Goal: Register for event/course

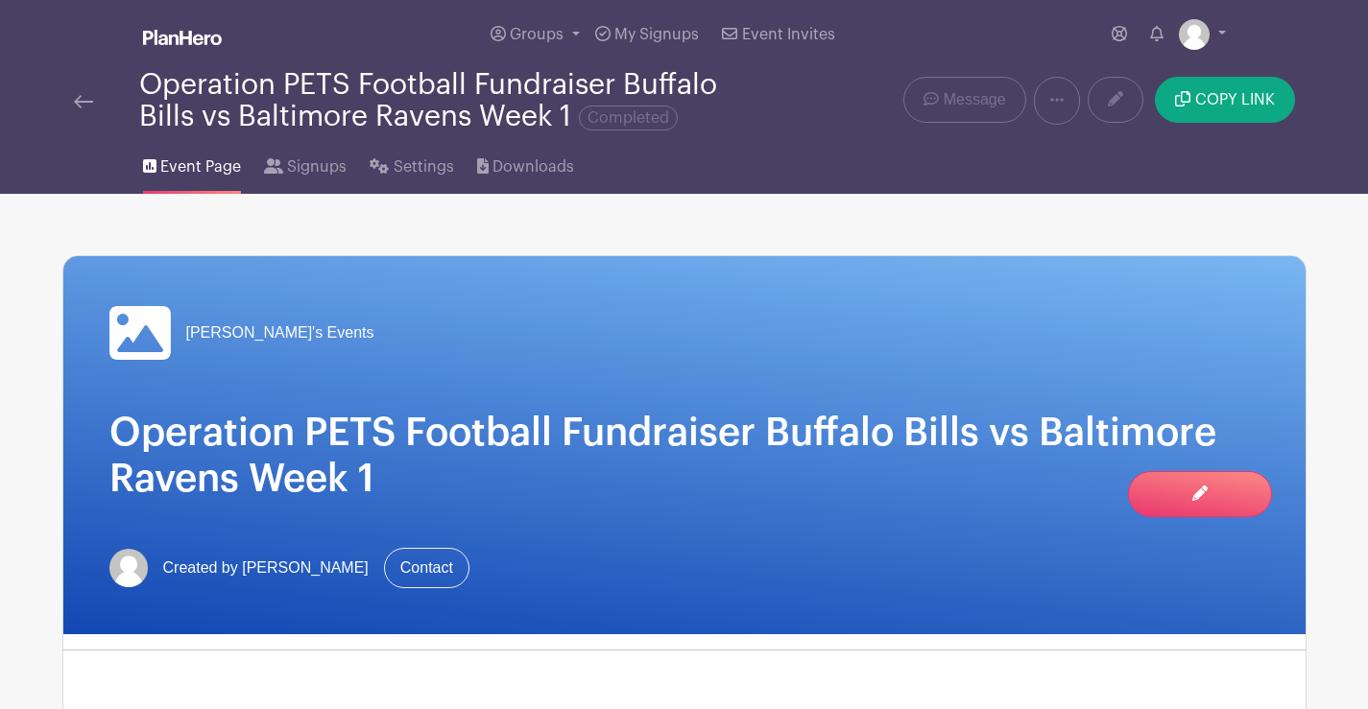
click at [86, 95] on img at bounding box center [83, 101] width 19 height 13
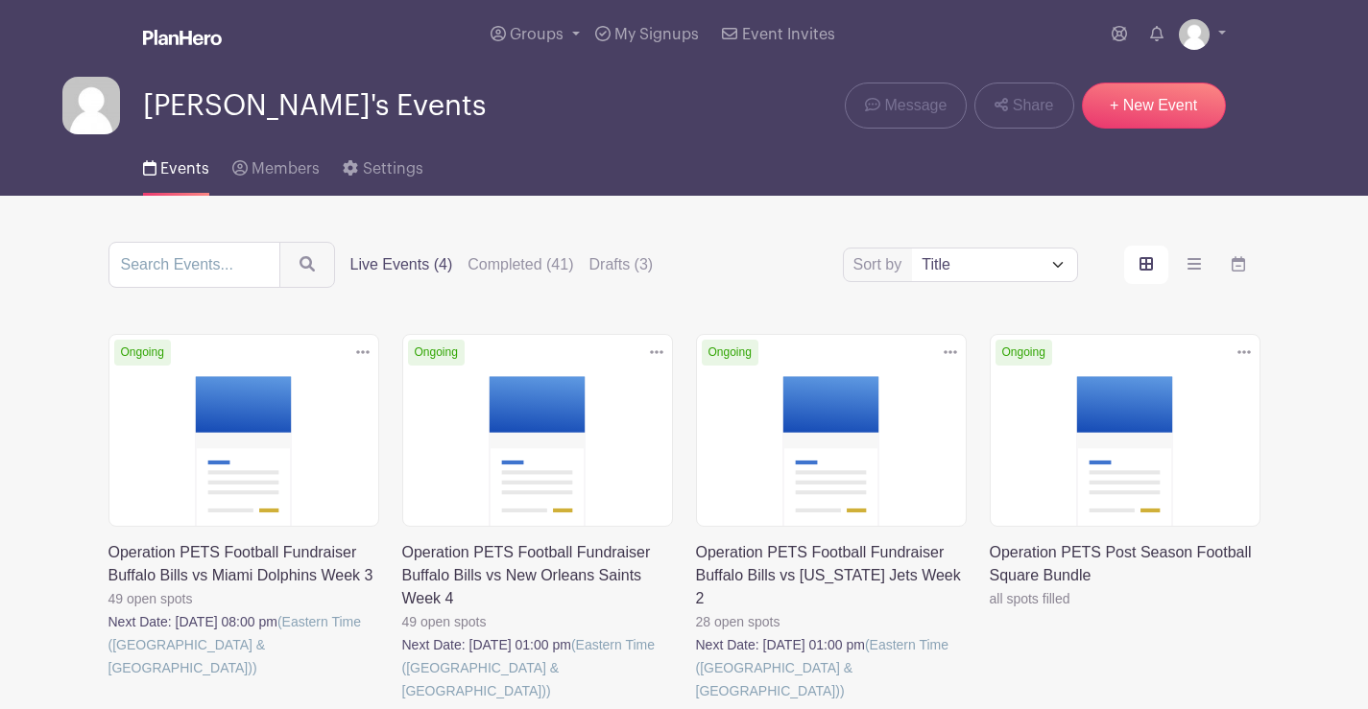
click at [696, 703] on link at bounding box center [696, 703] width 0 height 0
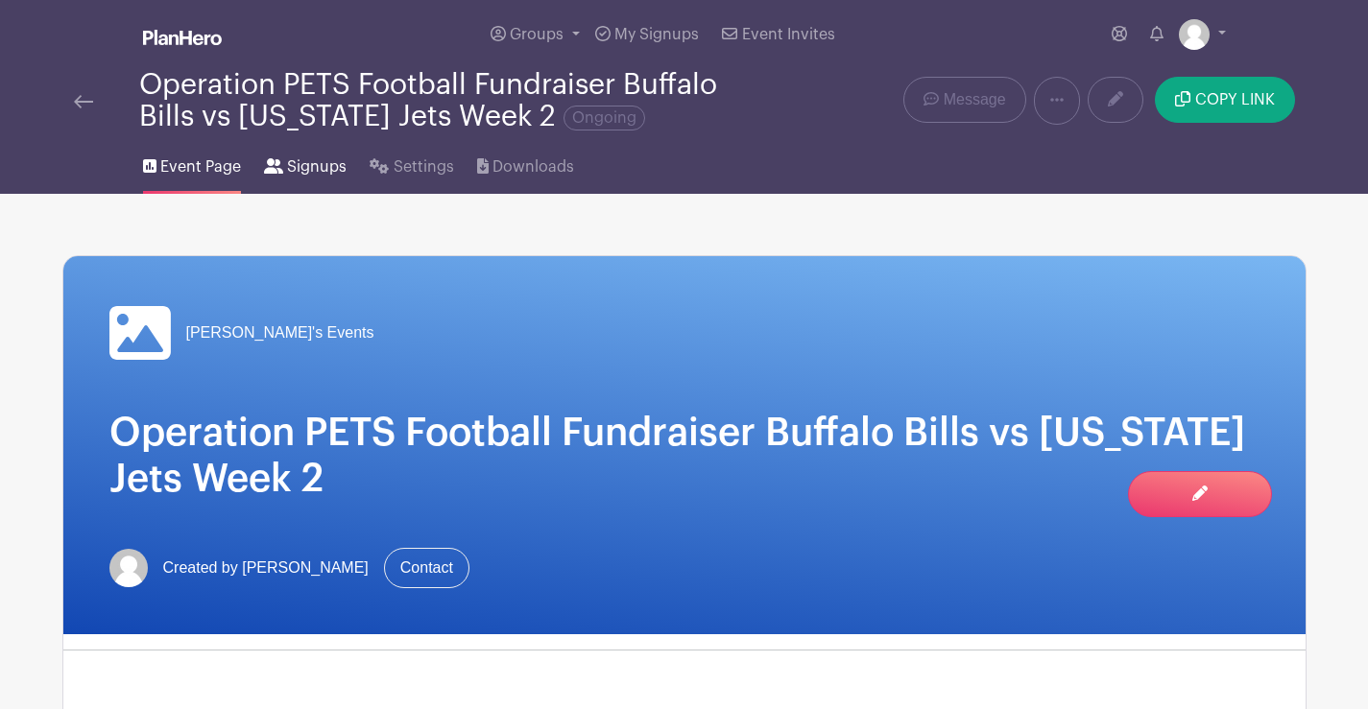
click at [313, 160] on span "Signups" at bounding box center [317, 166] width 60 height 23
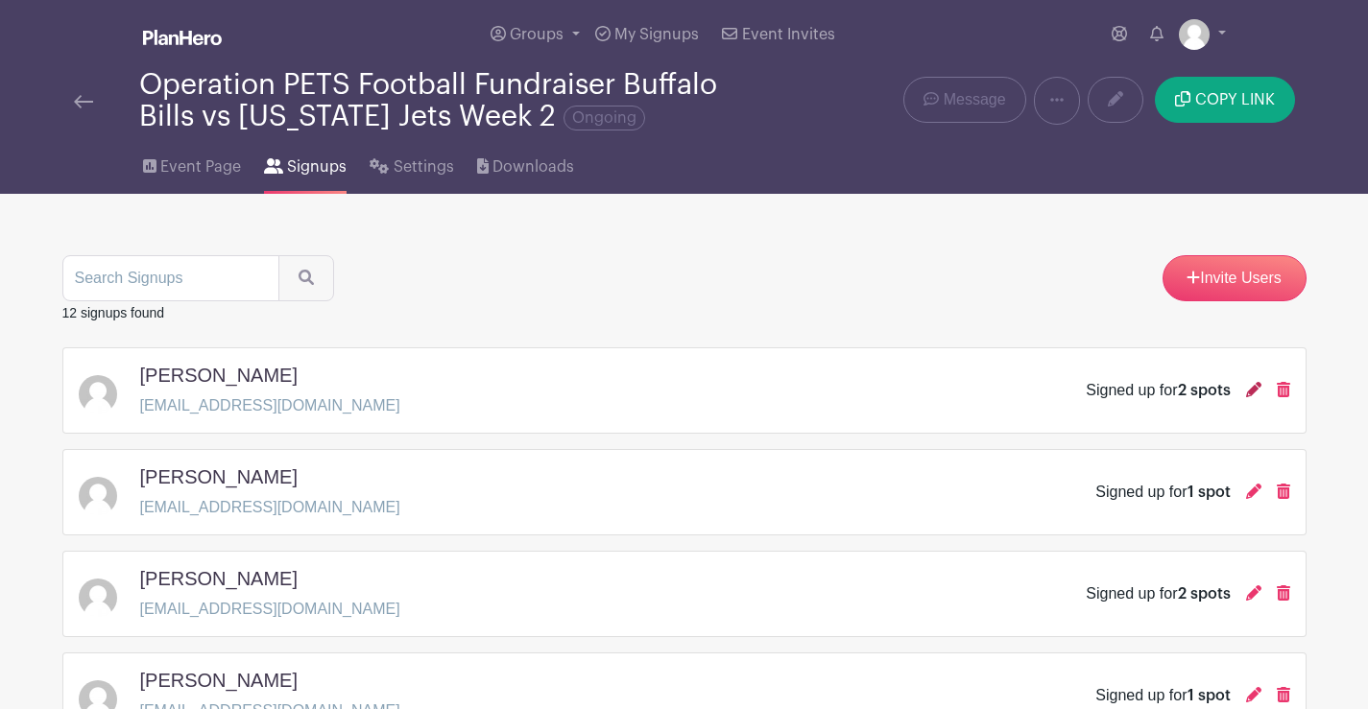
click at [1257, 391] on icon at bounding box center [1253, 389] width 15 height 15
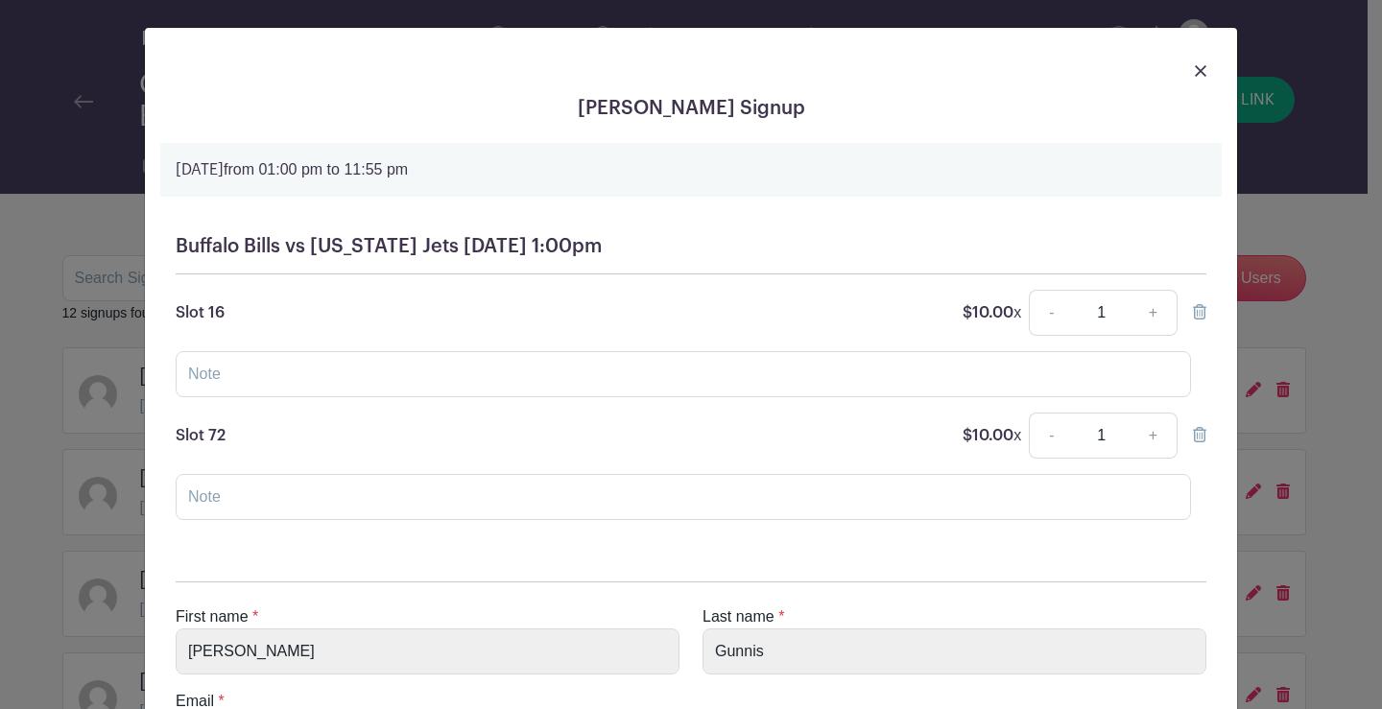
click at [1200, 67] on div at bounding box center [691, 70] width 1062 height 54
click at [1196, 69] on img at bounding box center [1201, 71] width 12 height 12
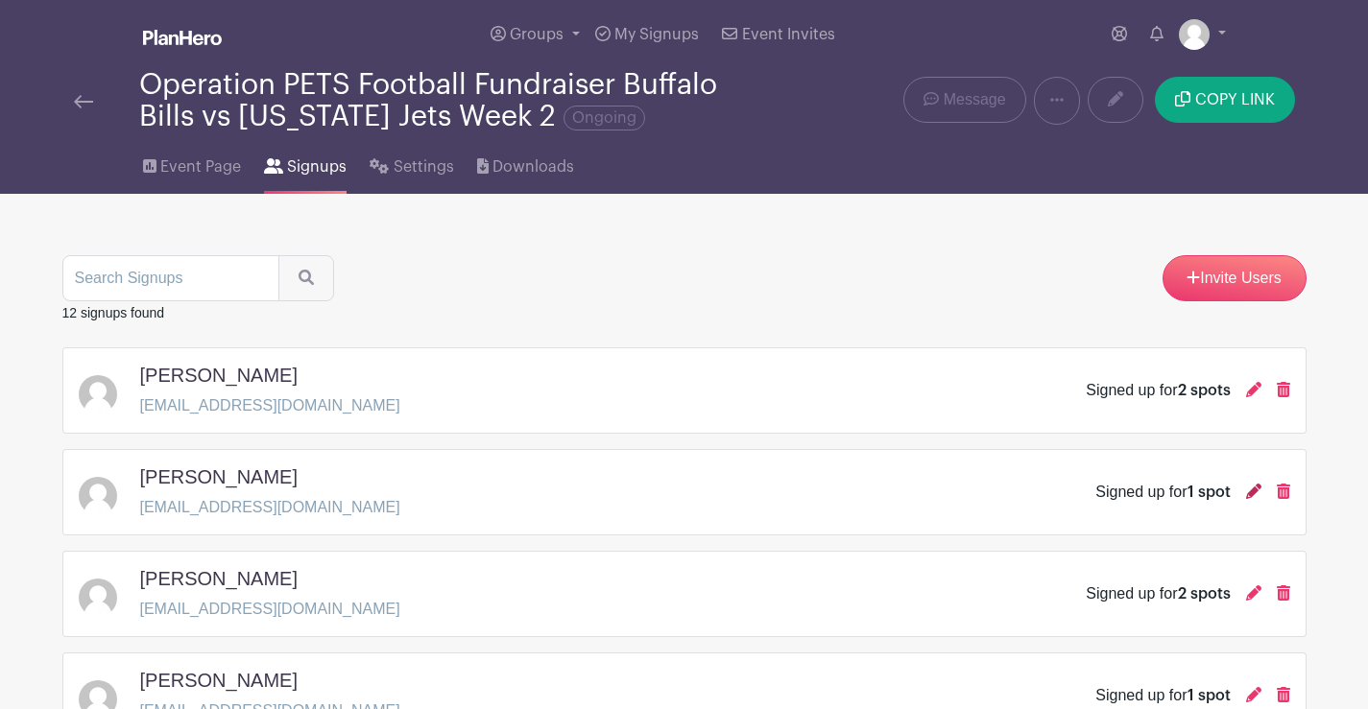
click at [1251, 488] on icon at bounding box center [1253, 491] width 15 height 15
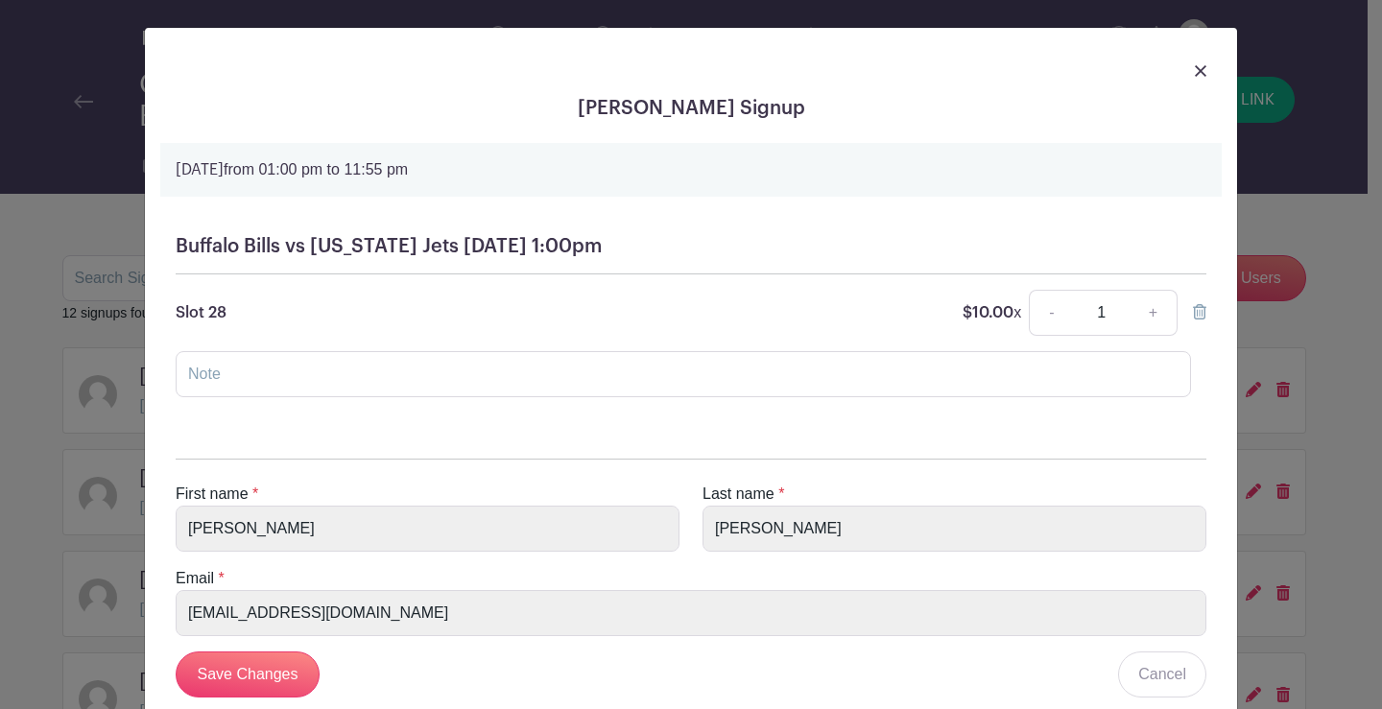
click at [1195, 68] on img at bounding box center [1201, 71] width 12 height 12
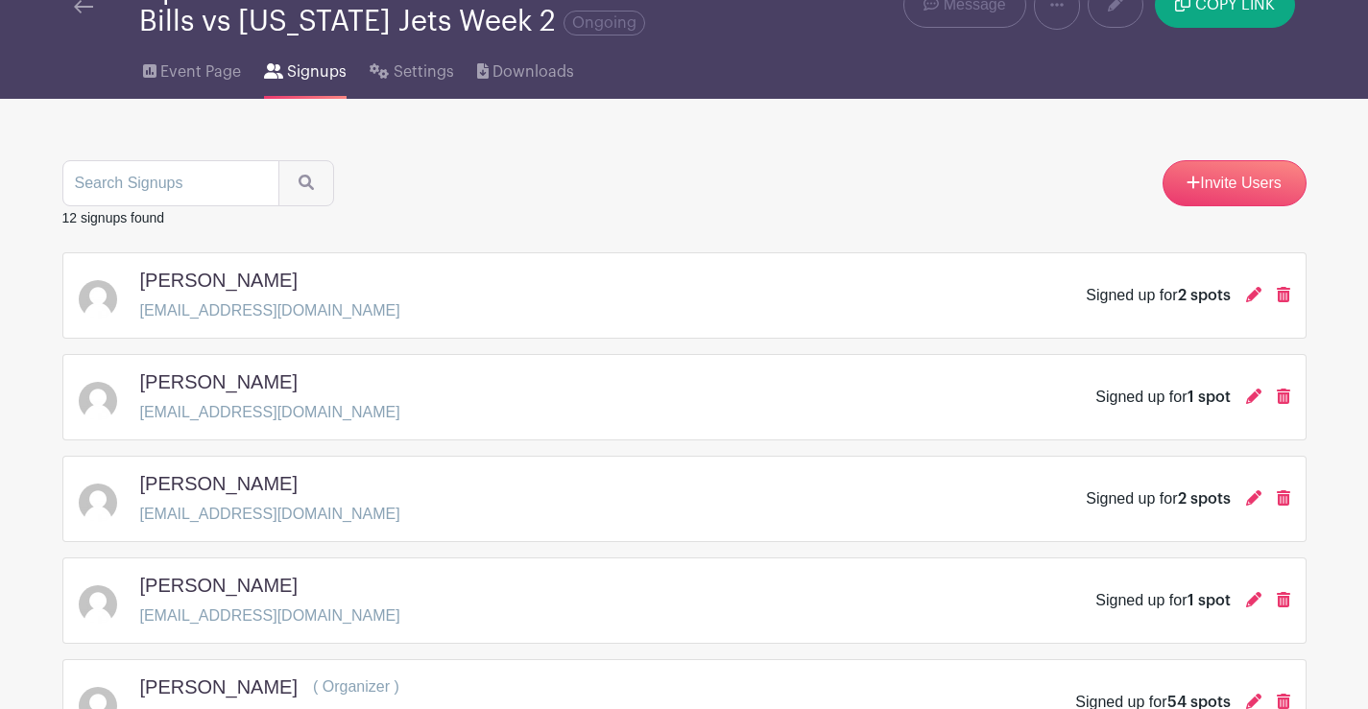
scroll to position [96, 0]
click at [1256, 495] on icon at bounding box center [1253, 496] width 15 height 15
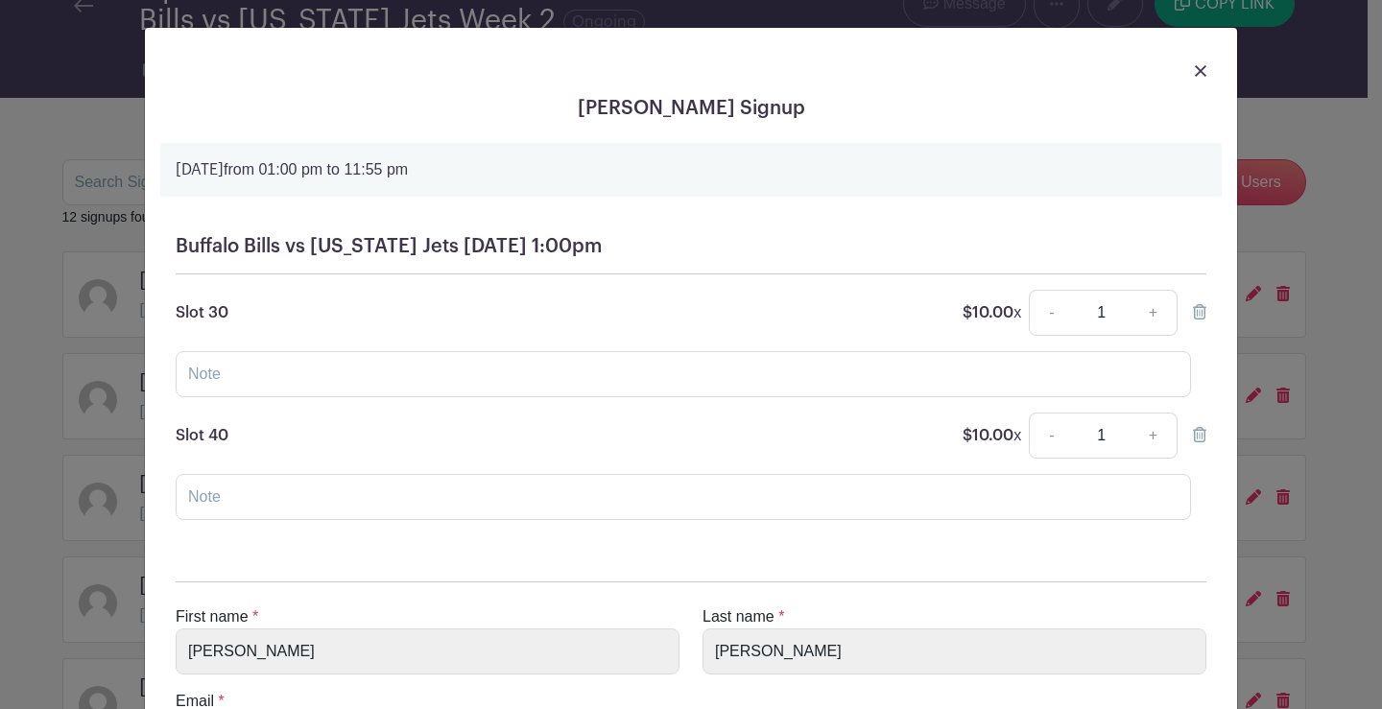
click at [1196, 78] on link at bounding box center [1201, 70] width 12 height 23
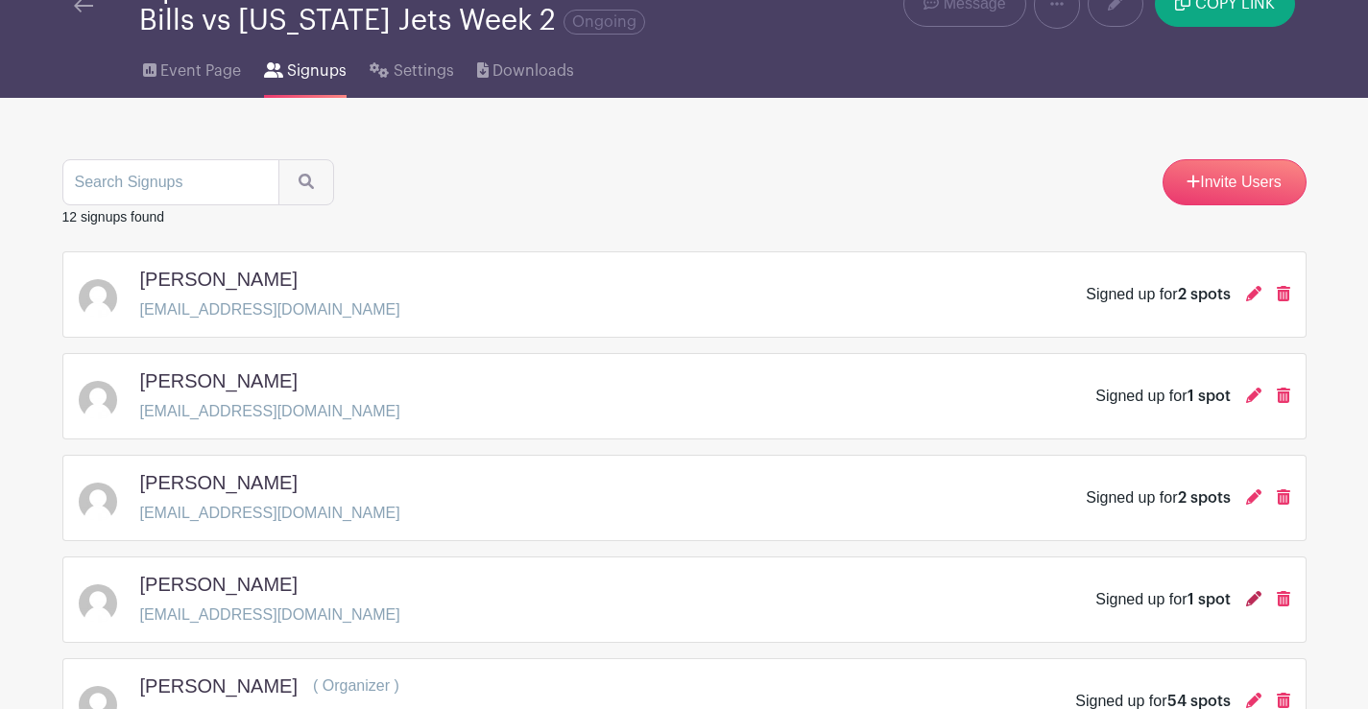
click at [1250, 596] on icon at bounding box center [1253, 598] width 15 height 15
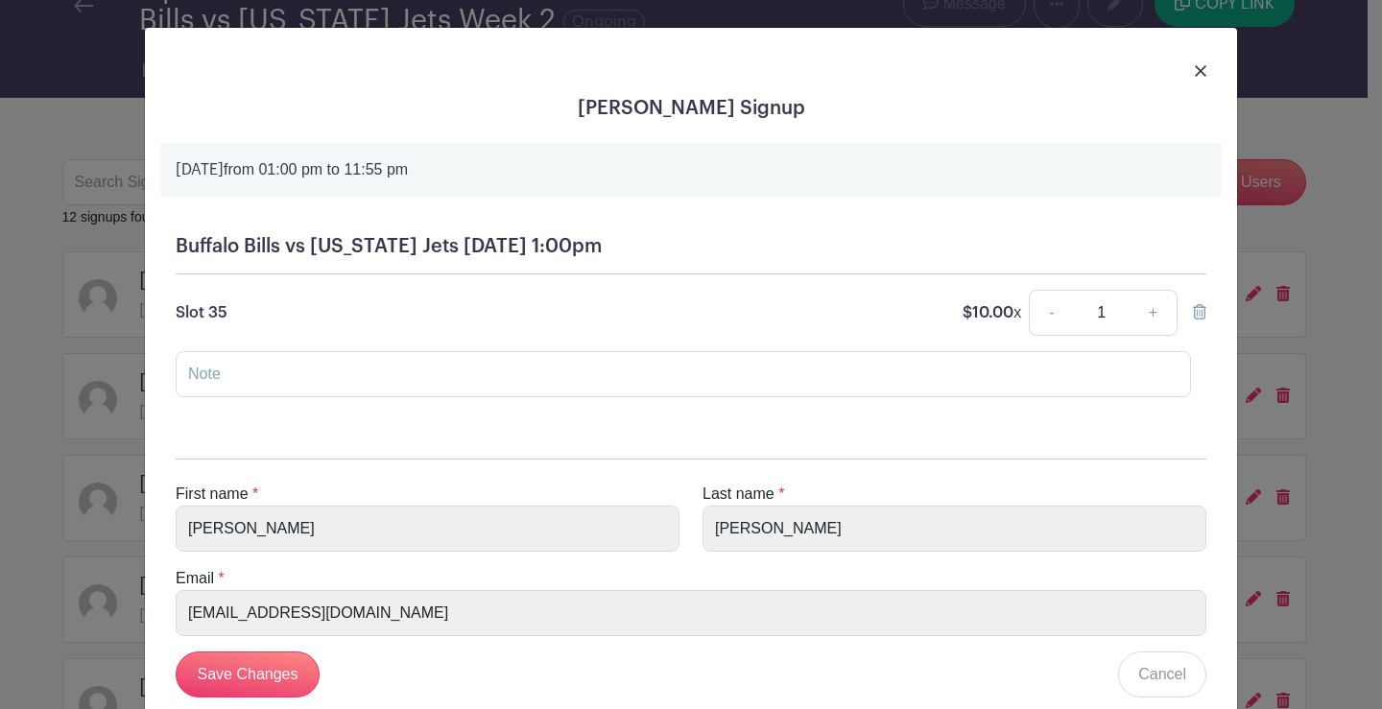
click at [1195, 68] on img at bounding box center [1201, 71] width 12 height 12
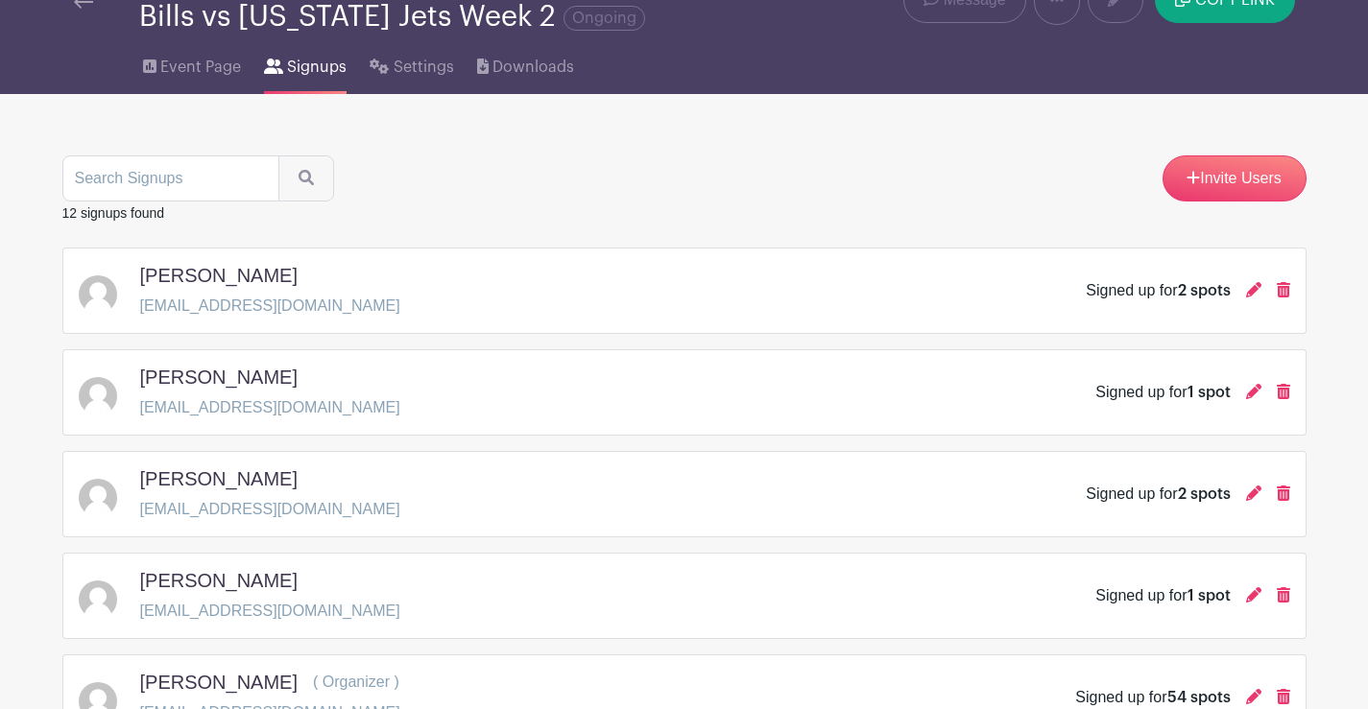
scroll to position [0, 0]
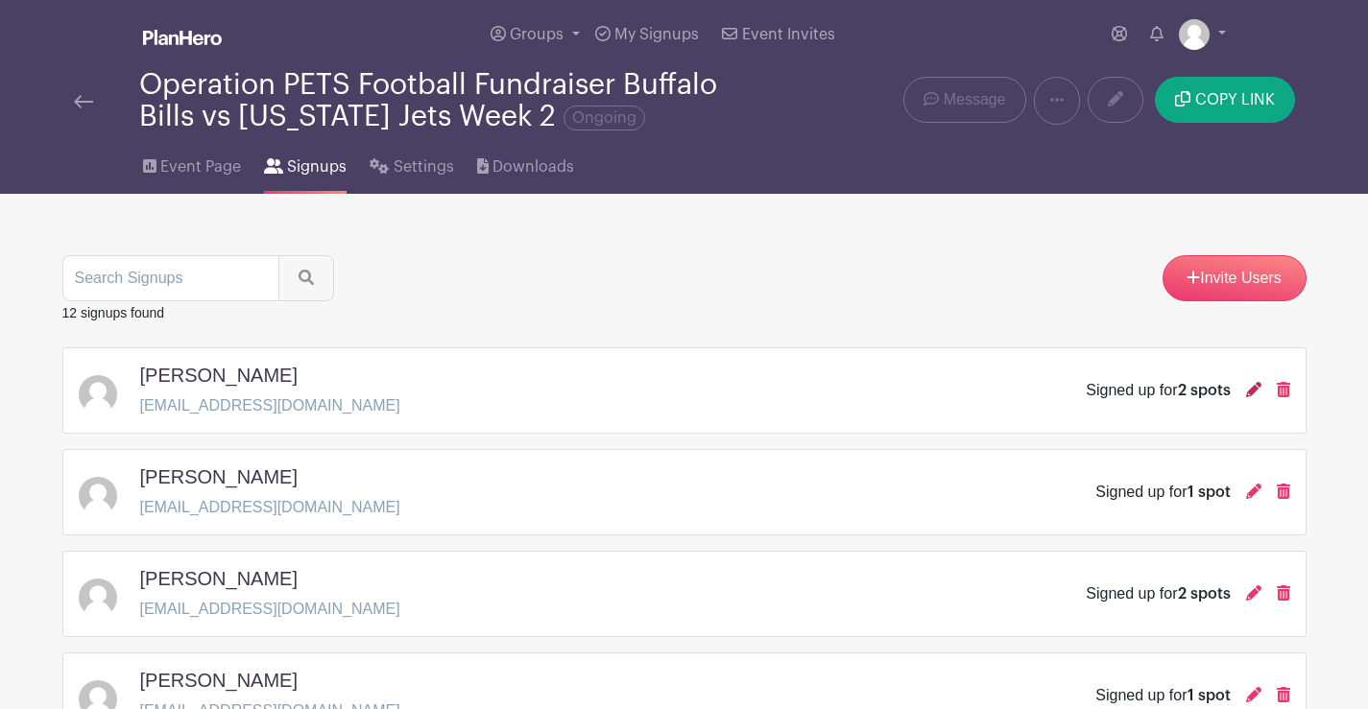
click at [1250, 390] on icon at bounding box center [1253, 389] width 15 height 15
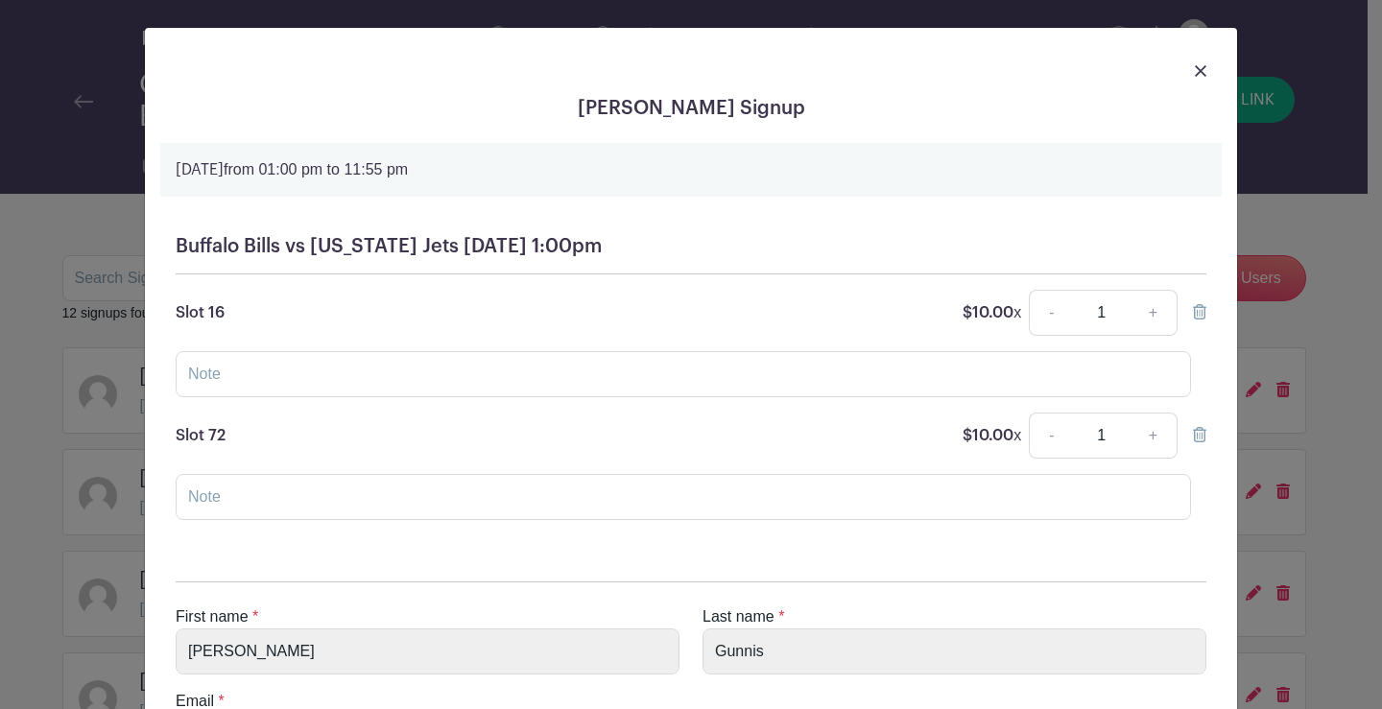
click at [1195, 70] on img at bounding box center [1201, 71] width 12 height 12
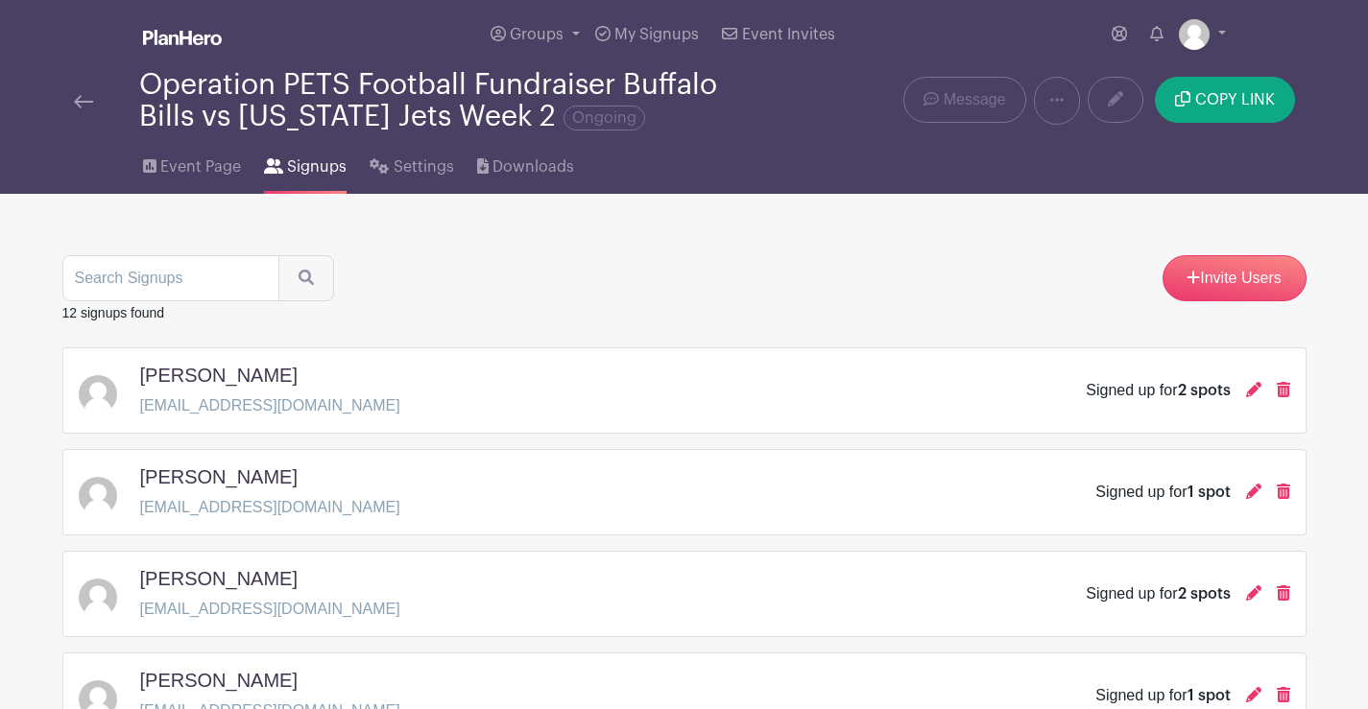
click at [90, 99] on img at bounding box center [83, 101] width 19 height 13
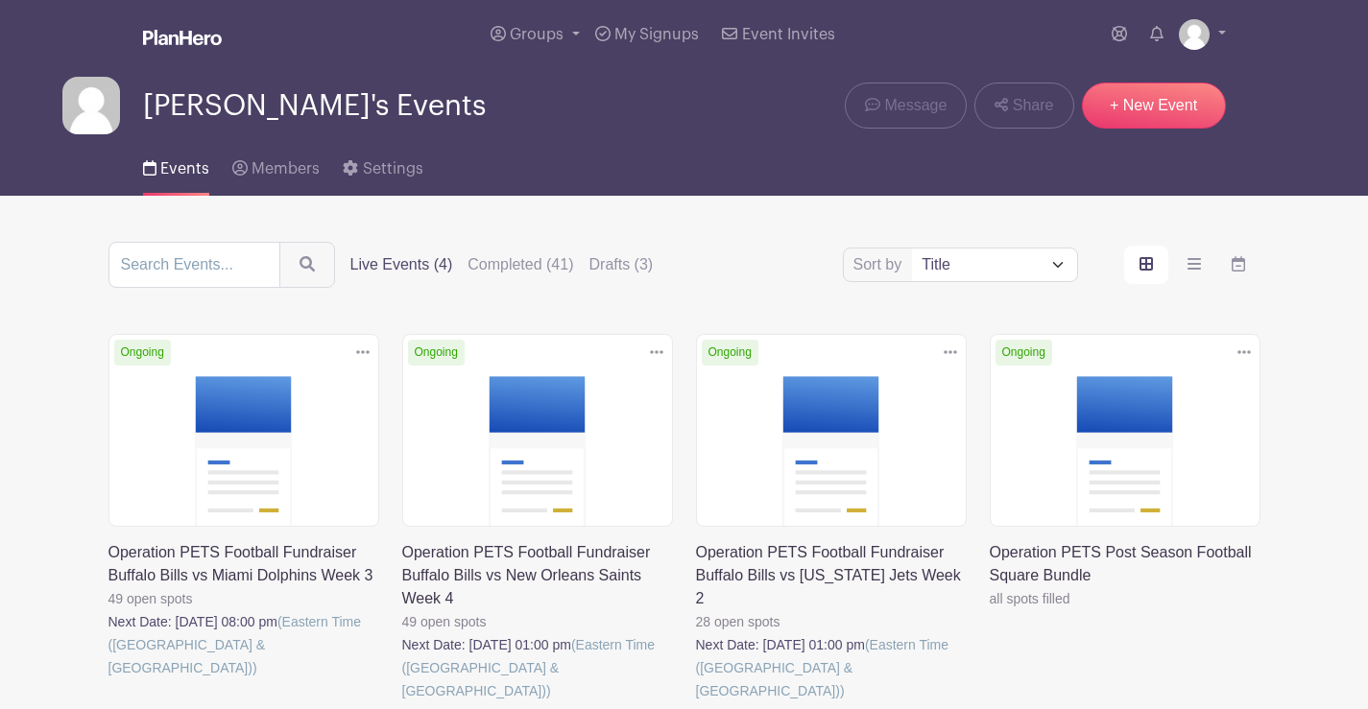
click at [696, 703] on link at bounding box center [696, 703] width 0 height 0
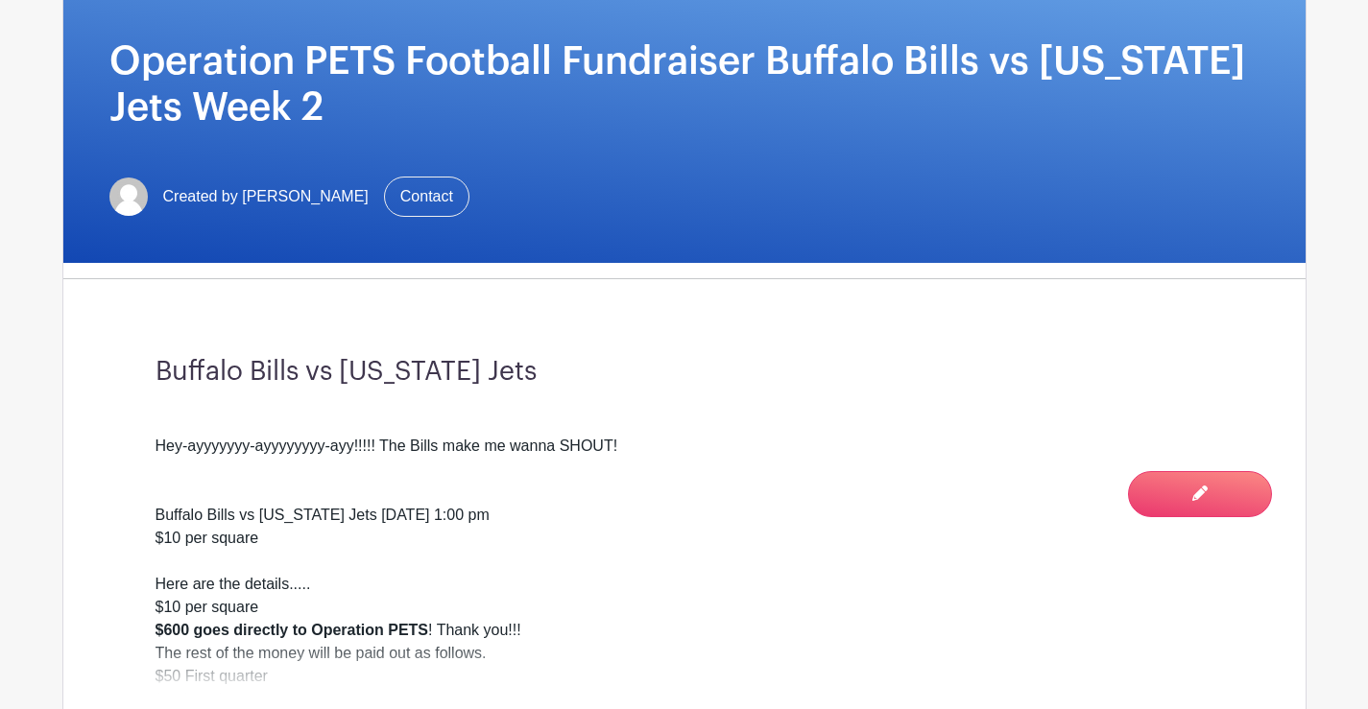
scroll to position [384, 0]
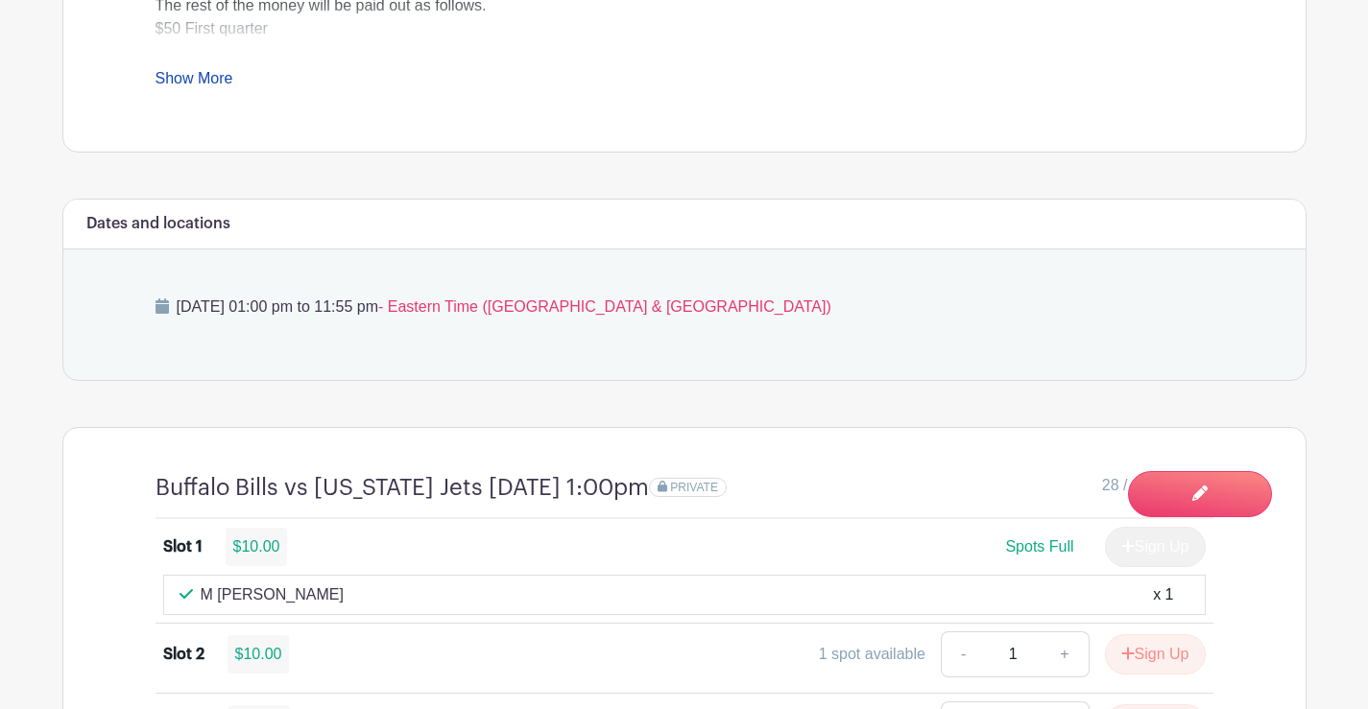
scroll to position [1056, 0]
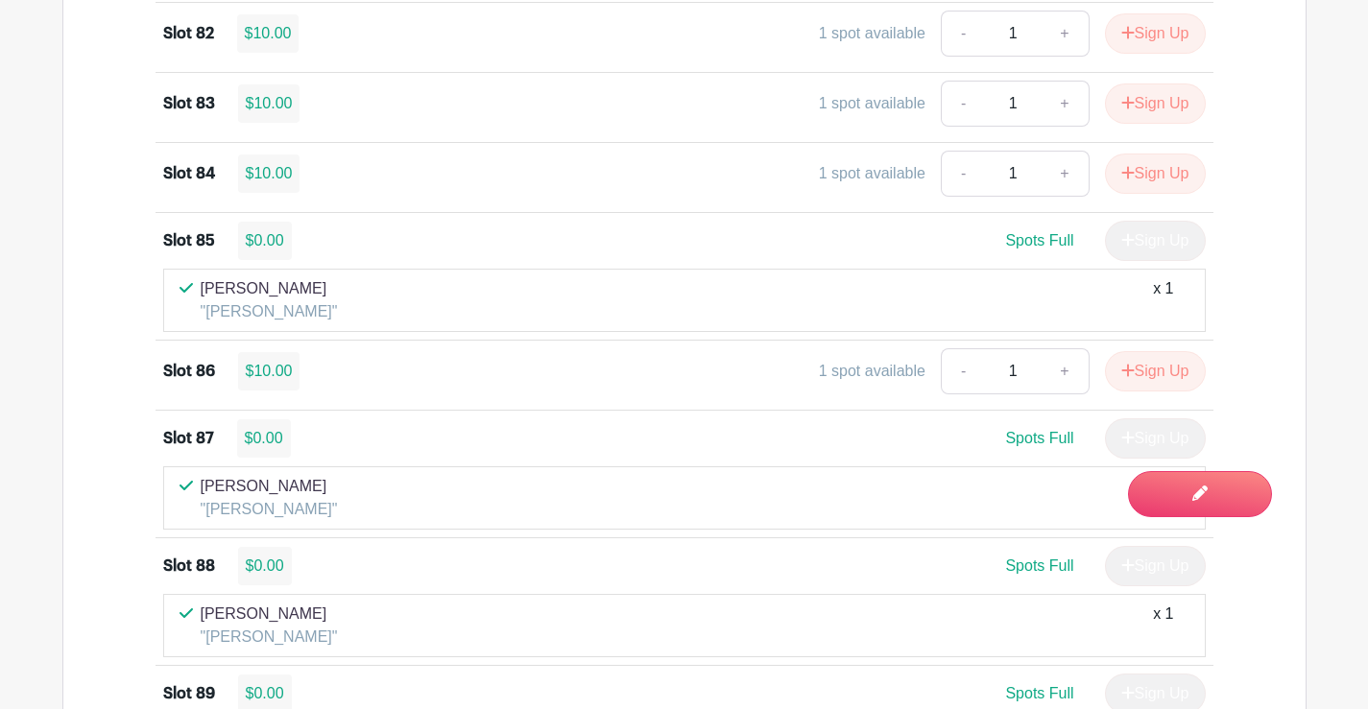
scroll to position [10852, 0]
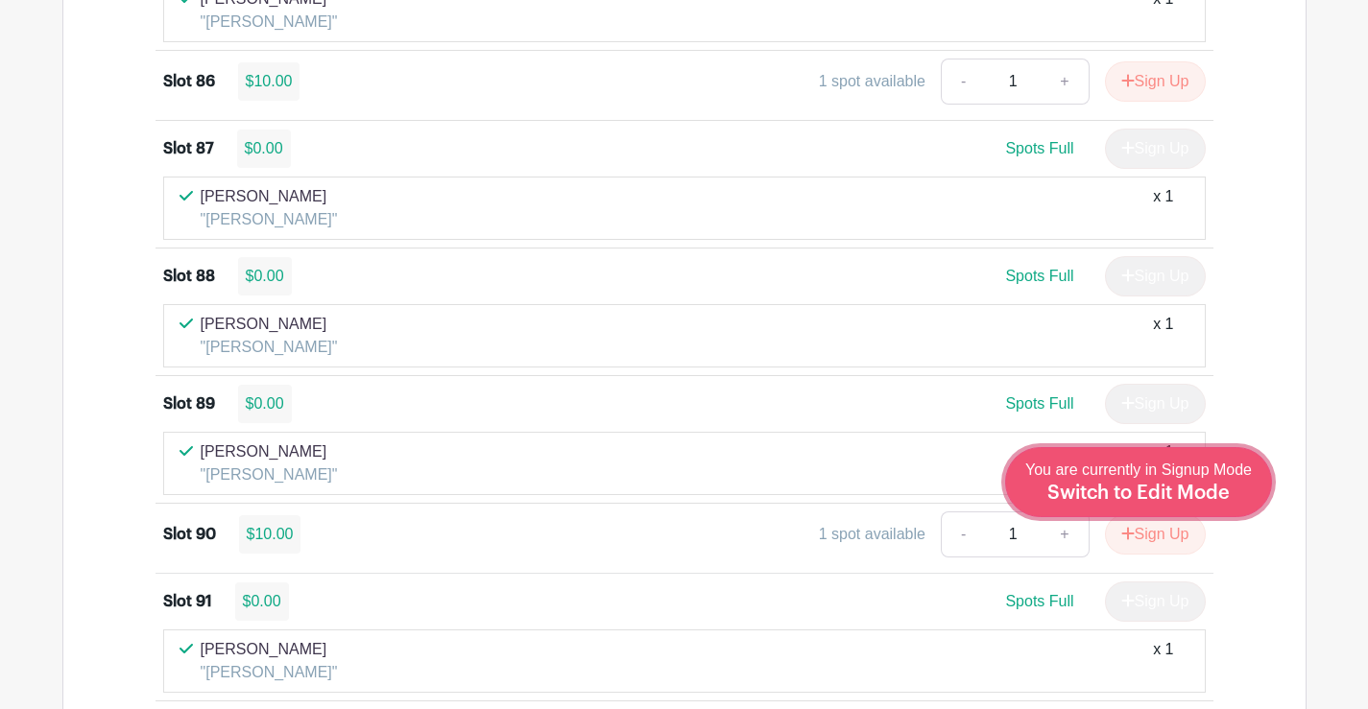
click at [1182, 466] on span "You are currently in Signup Mode Switch to Edit Mode" at bounding box center [1138, 482] width 227 height 40
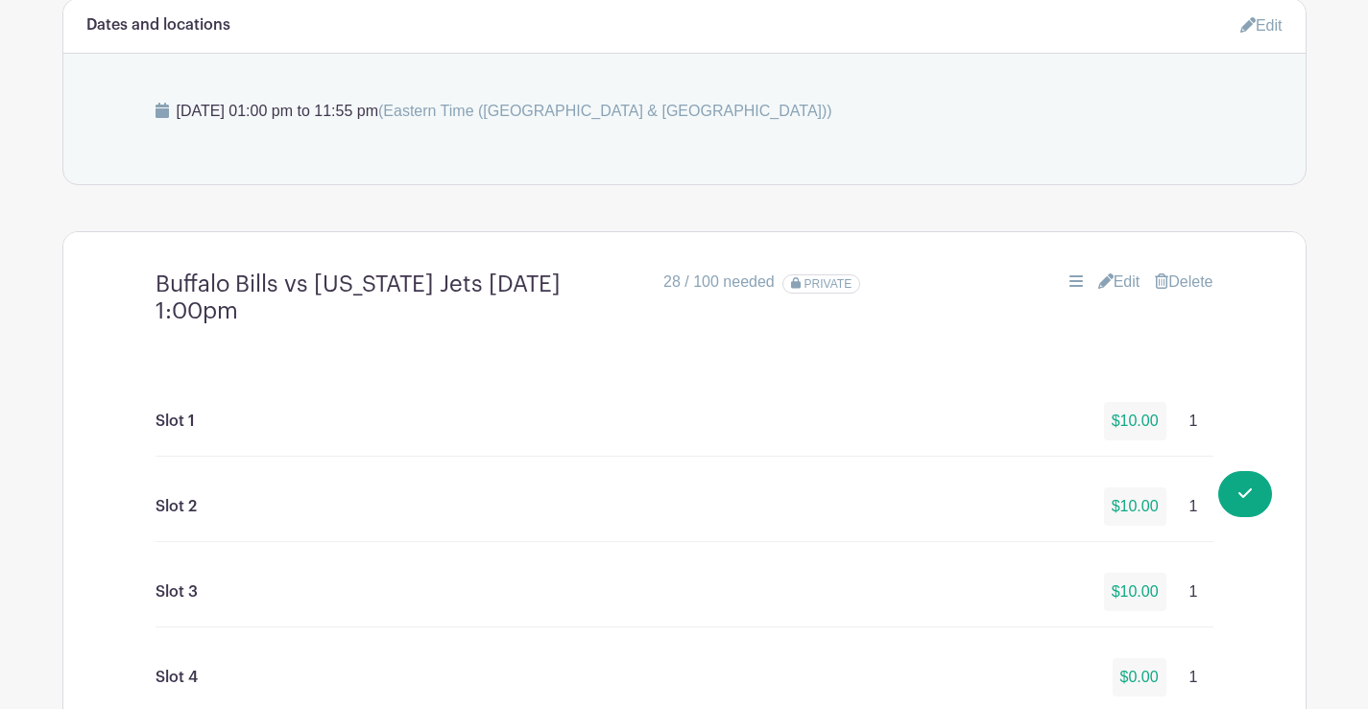
scroll to position [1248, 0]
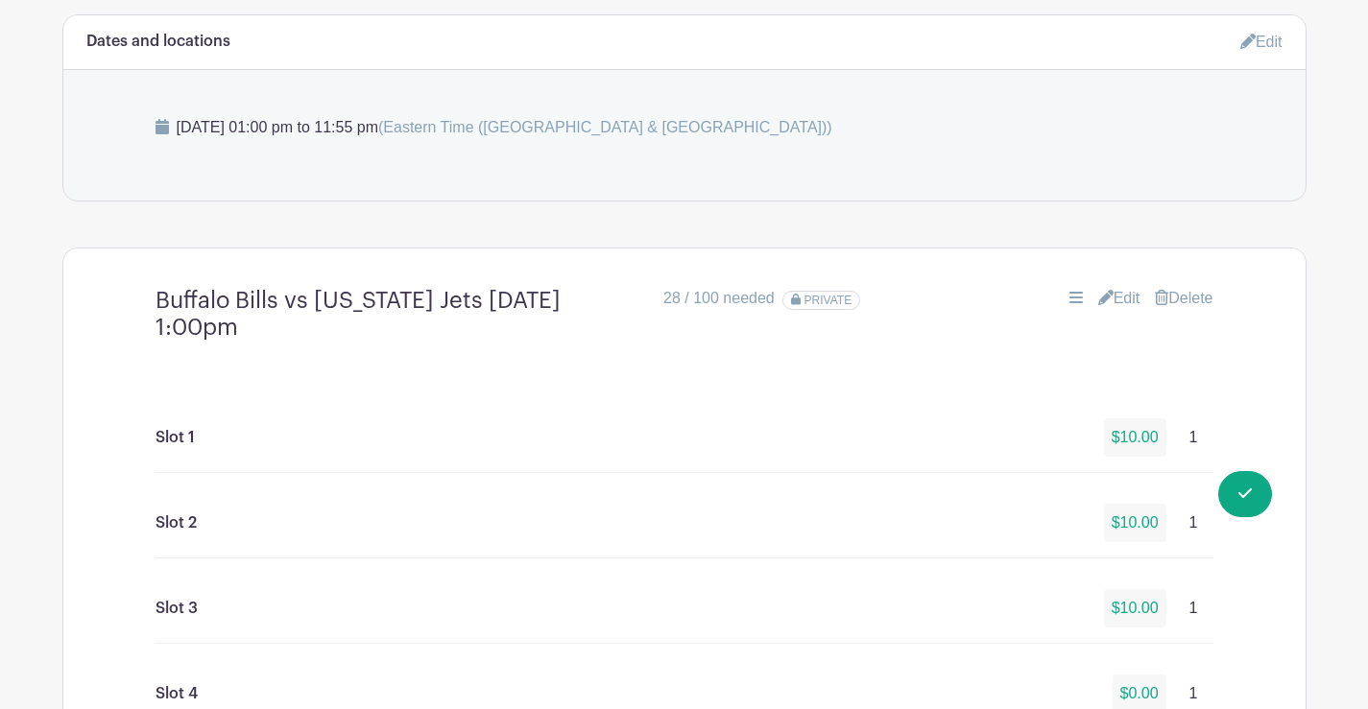
click at [1111, 298] on link "Edit" at bounding box center [1119, 298] width 42 height 23
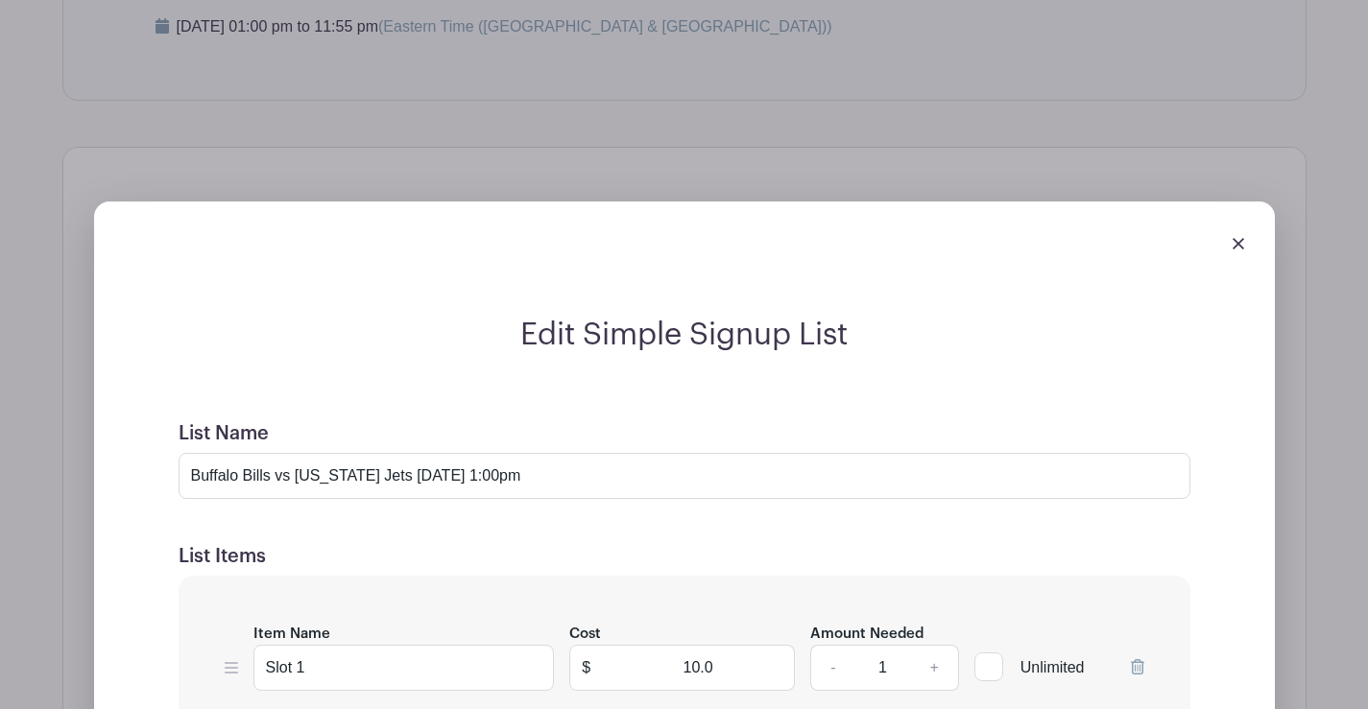
scroll to position [1632, 0]
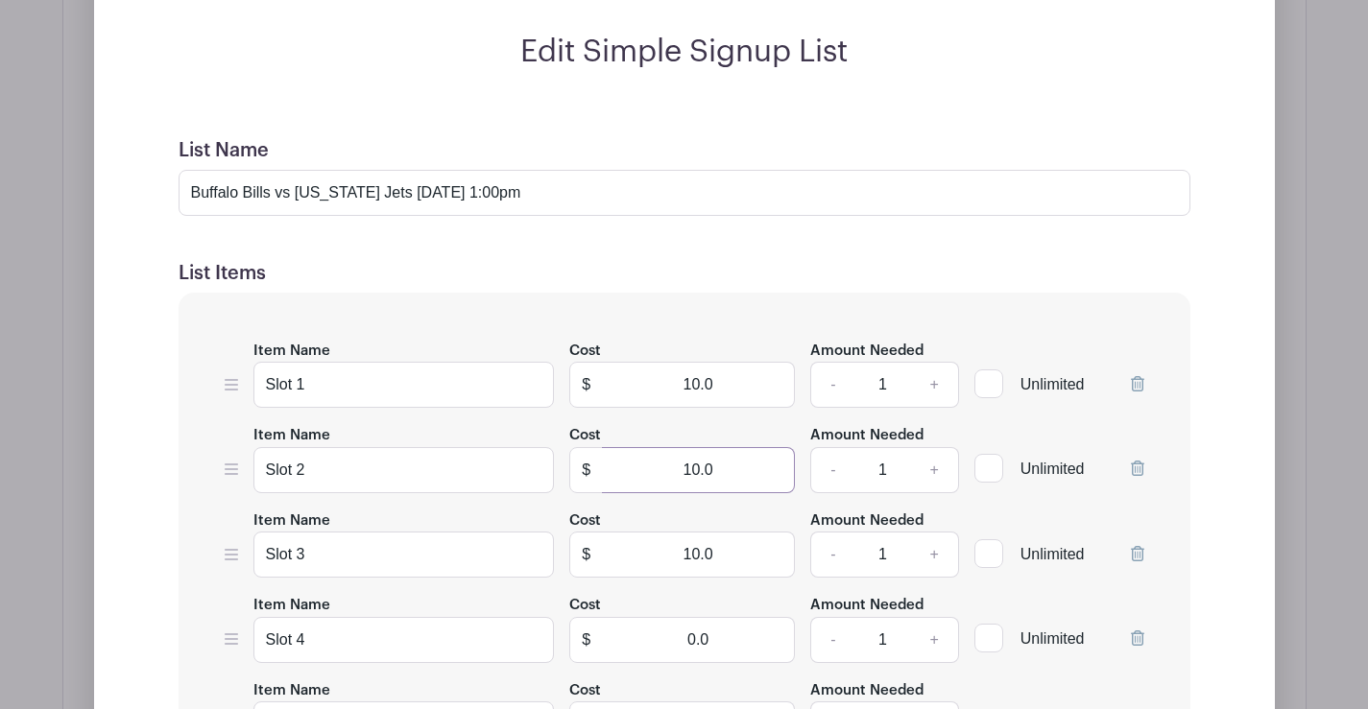
drag, startPoint x: 726, startPoint y: 465, endPoint x: 580, endPoint y: 465, distance: 145.9
click at [580, 465] on div "$ 10.0" at bounding box center [682, 470] width 226 height 46
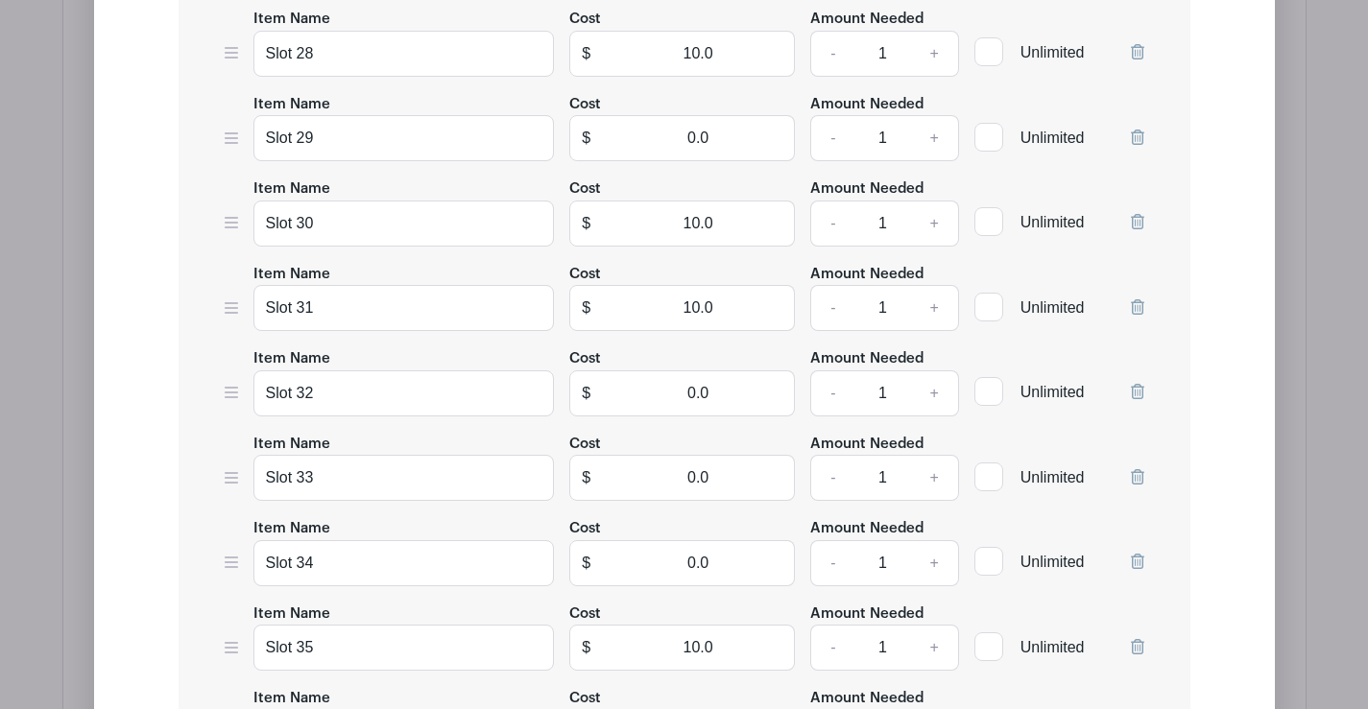
scroll to position [4799, 0]
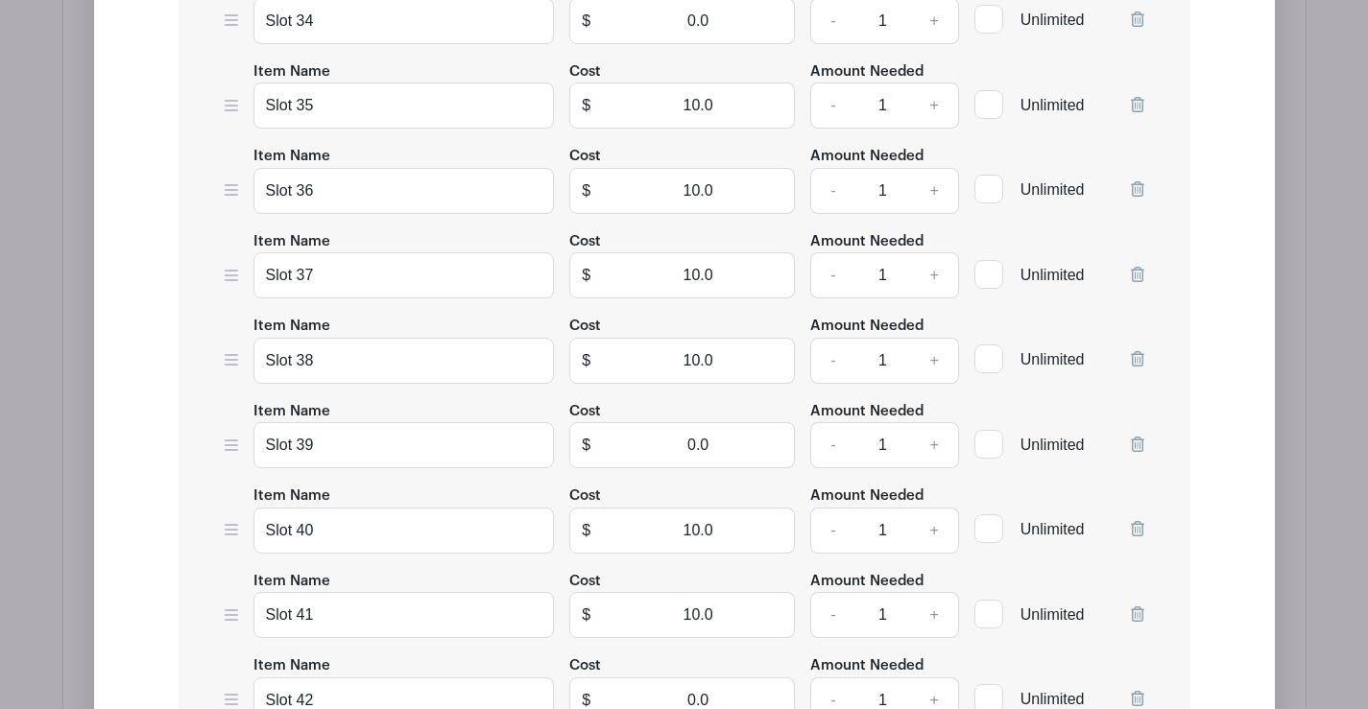
type input "0"
drag, startPoint x: 716, startPoint y: 274, endPoint x: 623, endPoint y: 291, distance: 94.5
click at [623, 291] on input "10.0" at bounding box center [698, 275] width 193 height 46
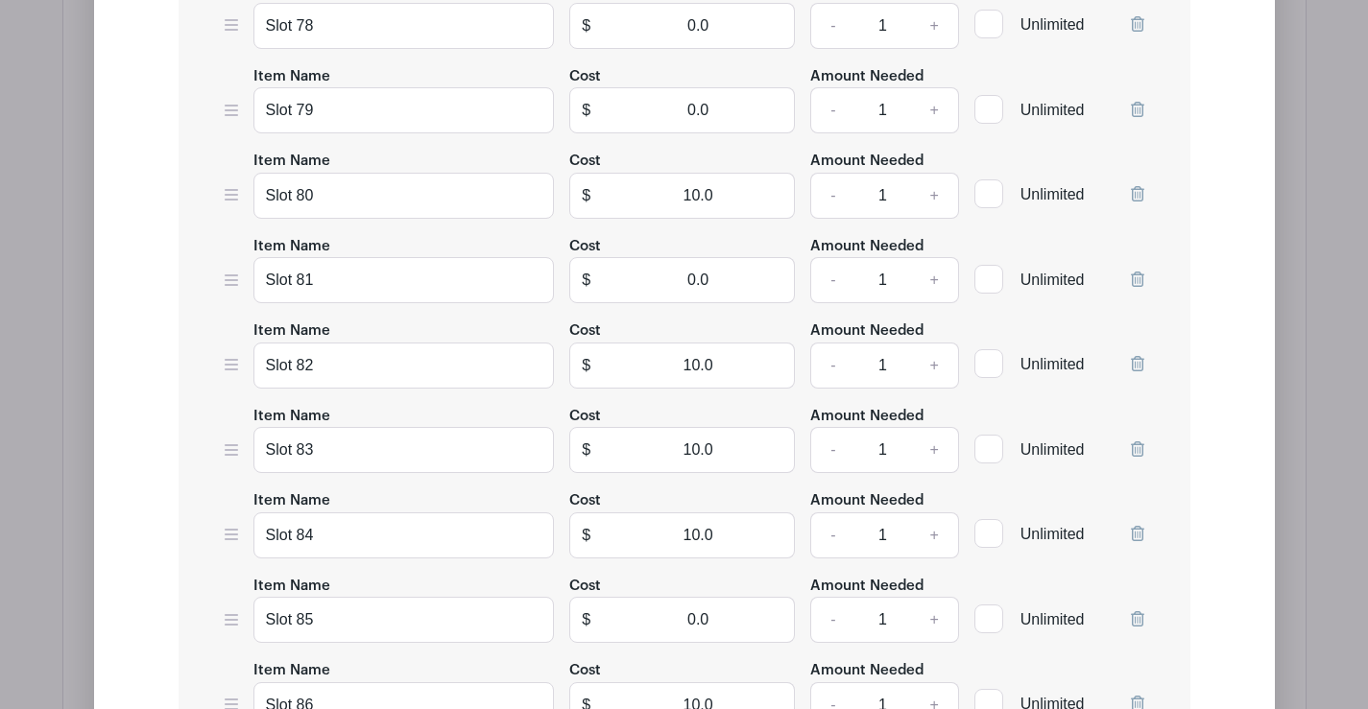
scroll to position [8935, 0]
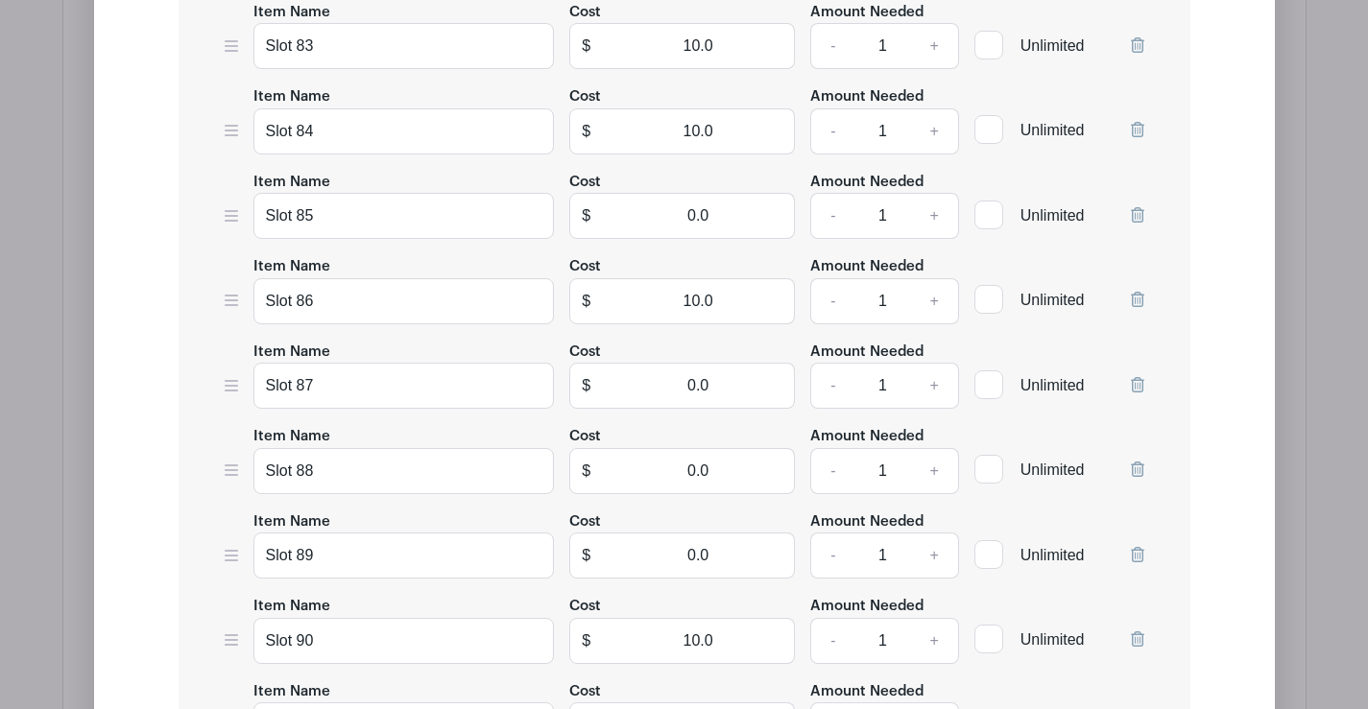
type input "0"
drag, startPoint x: 654, startPoint y: 137, endPoint x: 629, endPoint y: 138, distance: 25.0
click at [629, 138] on input "10.0" at bounding box center [698, 131] width 193 height 46
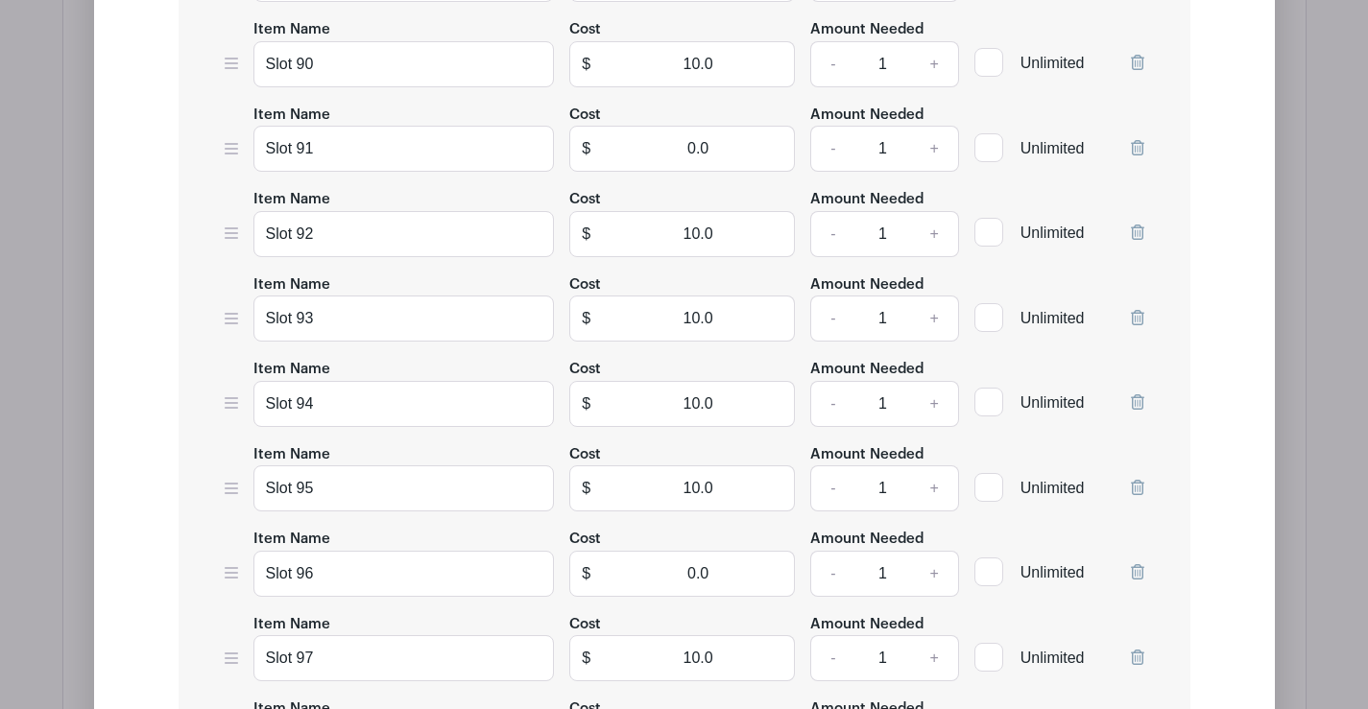
scroll to position [9511, 0]
type input "0"
drag, startPoint x: 725, startPoint y: 60, endPoint x: 634, endPoint y: 72, distance: 91.0
click at [634, 72] on input "10.0" at bounding box center [698, 65] width 193 height 46
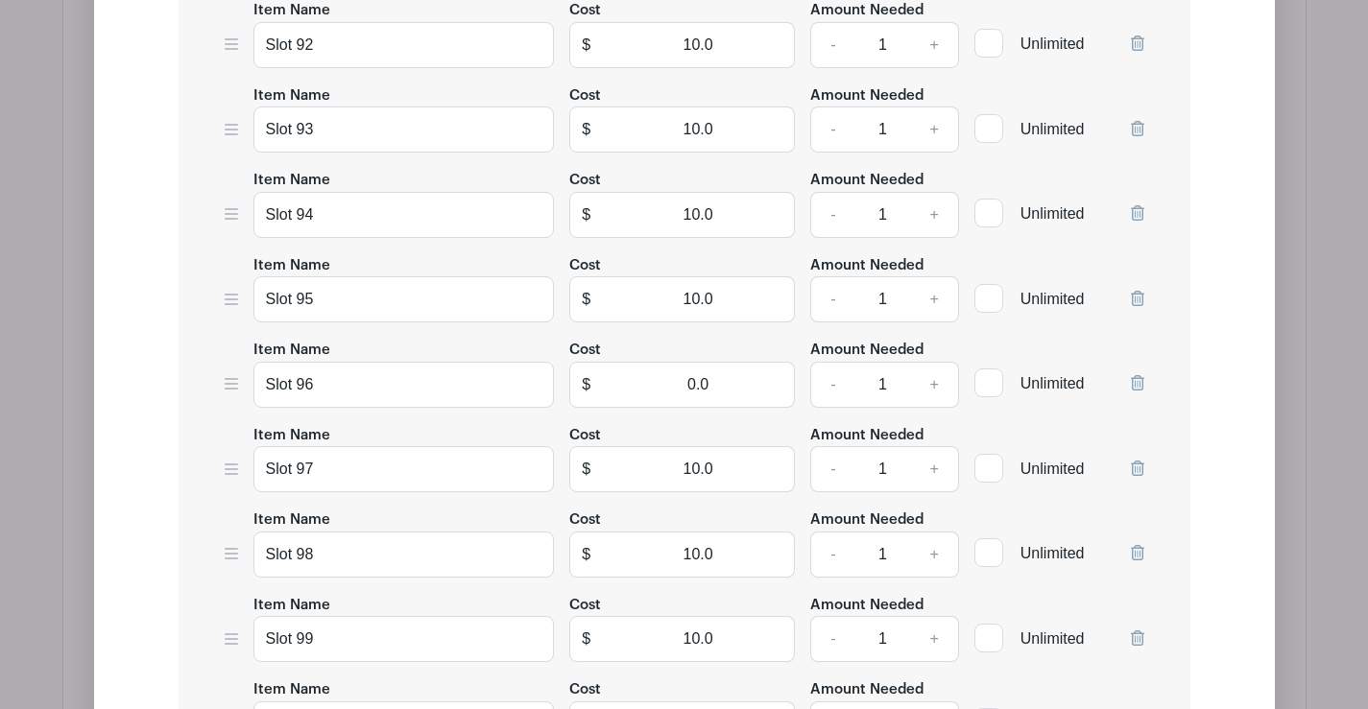
scroll to position [9703, 0]
type input "0"
drag, startPoint x: 731, startPoint y: 554, endPoint x: 691, endPoint y: 554, distance: 40.3
click at [660, 559] on input "10.0" at bounding box center [698, 553] width 193 height 46
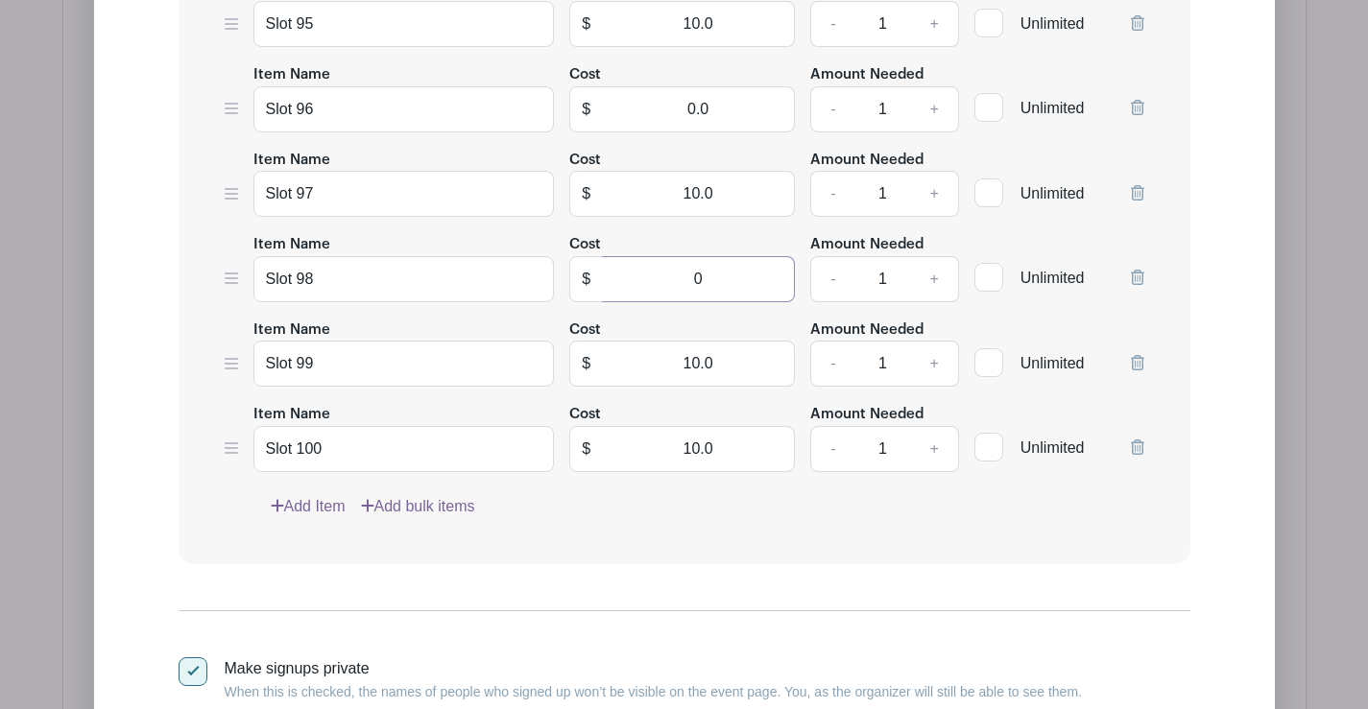
scroll to position [10279, 0]
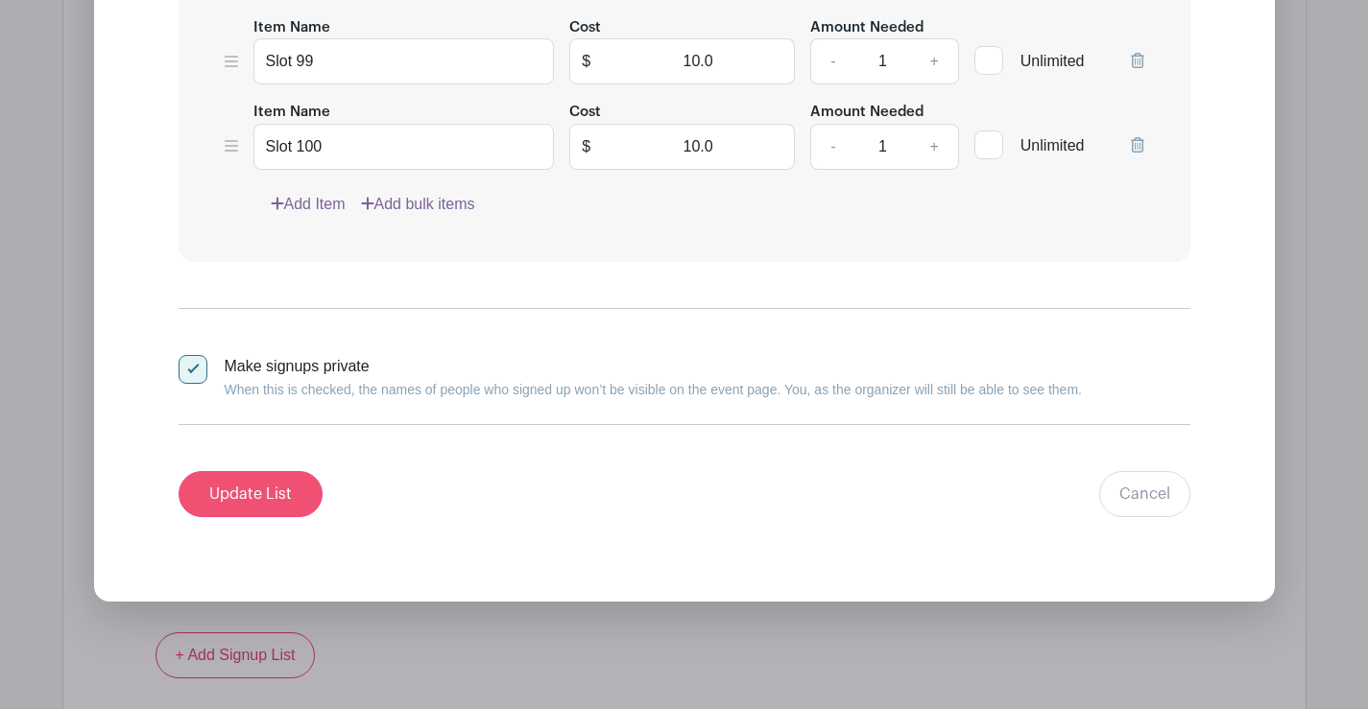
type input "0"
click at [240, 498] on input "Update List" at bounding box center [251, 494] width 144 height 46
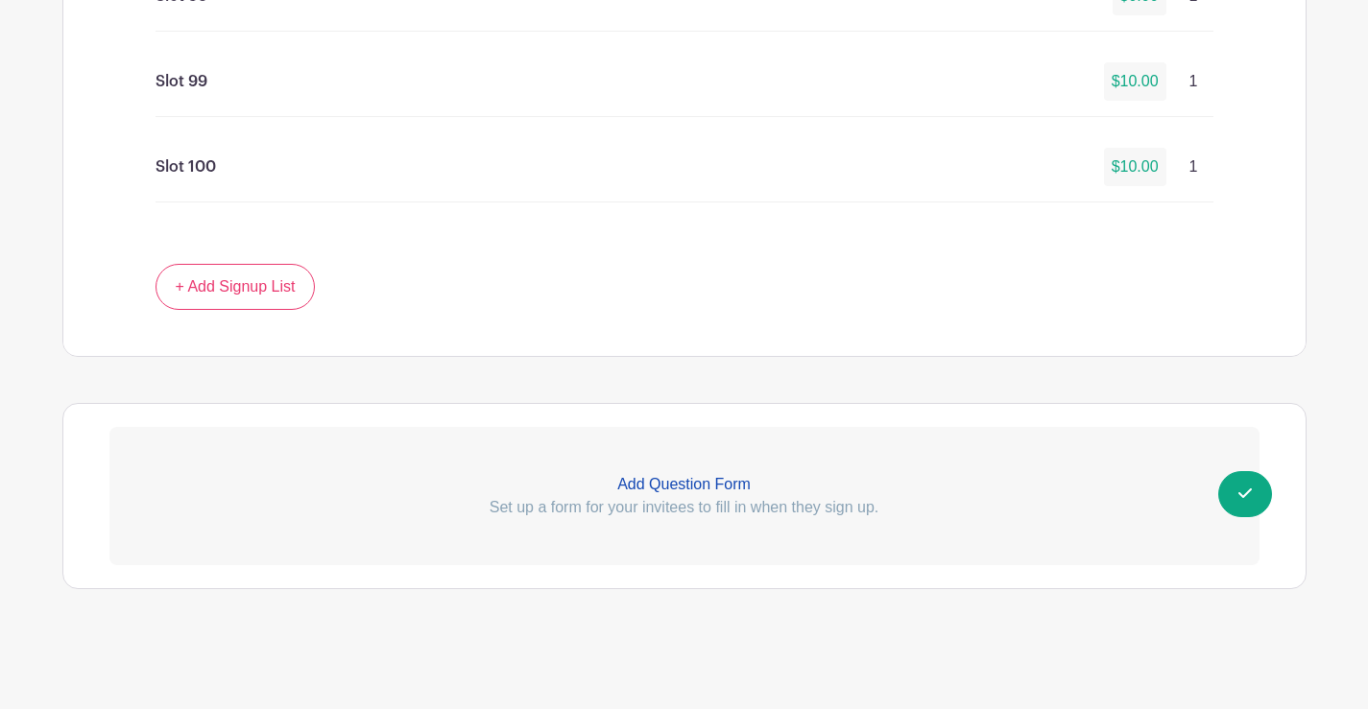
scroll to position [9975, 0]
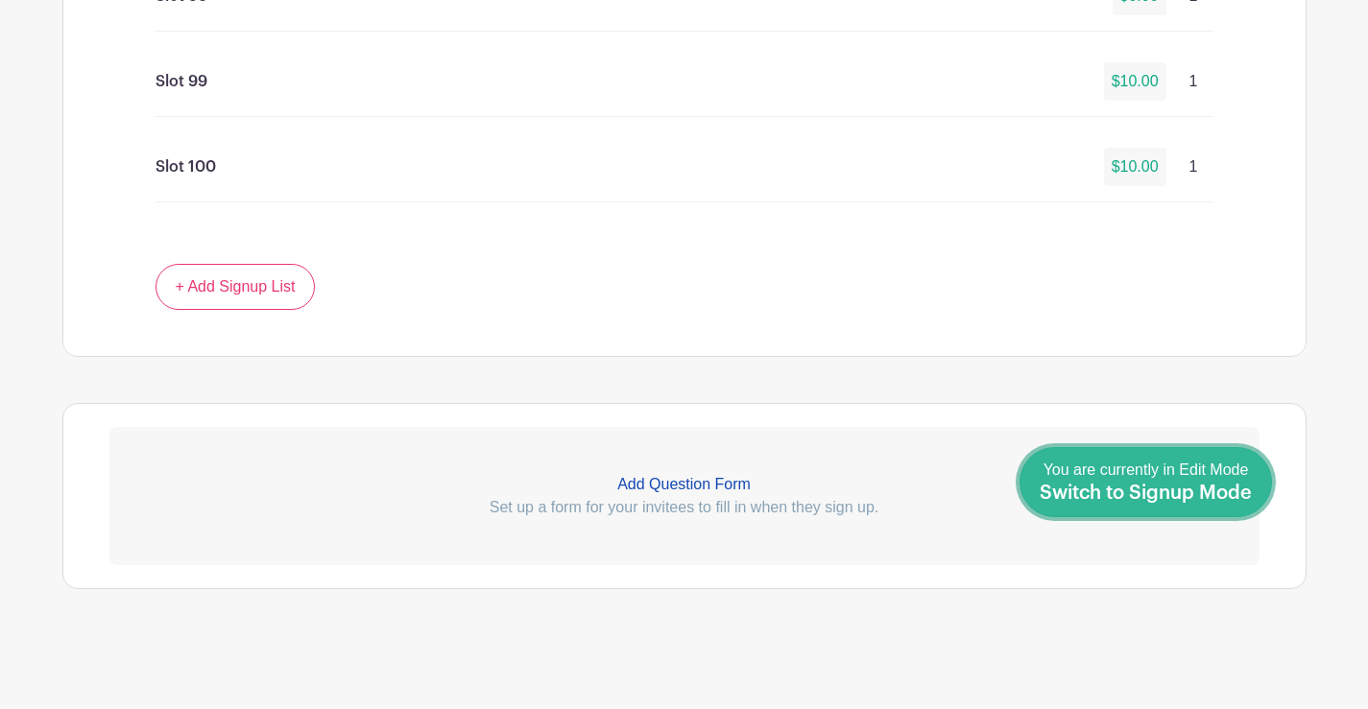
click at [1205, 496] on span "Switch to Signup Mode" at bounding box center [1145, 493] width 212 height 19
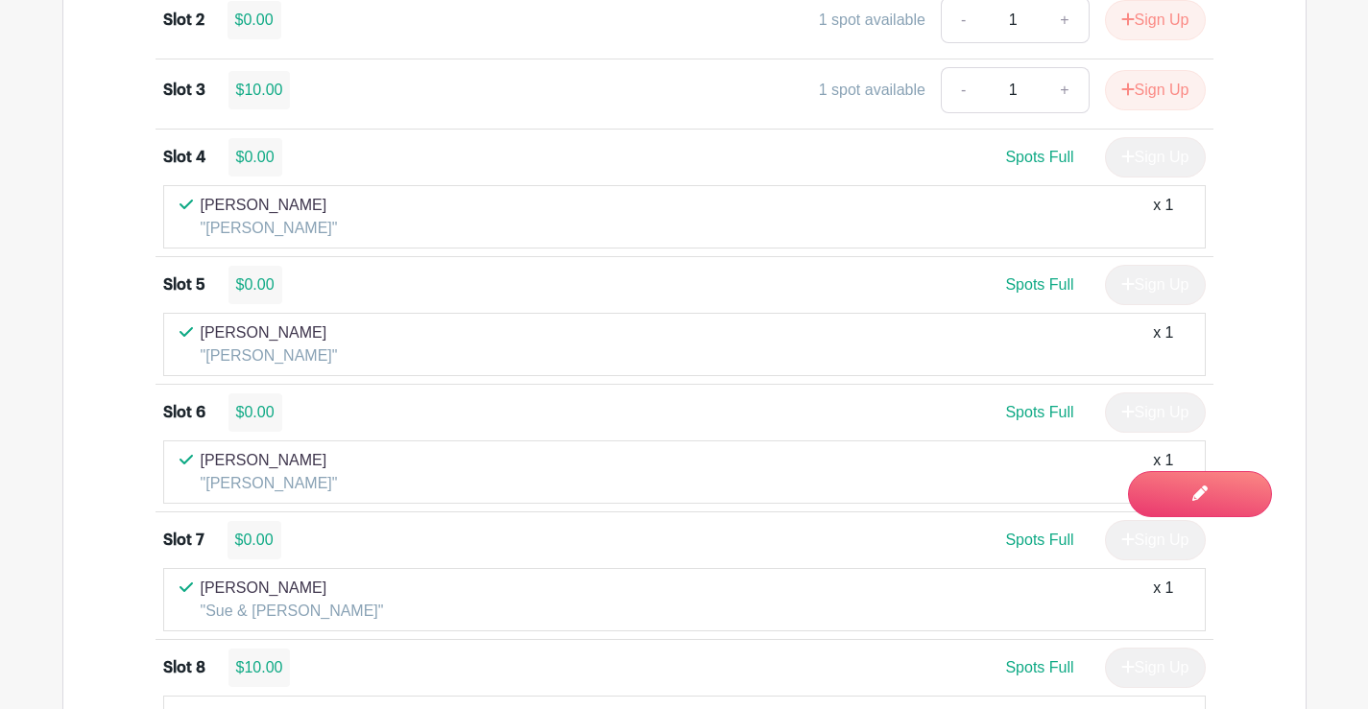
scroll to position [1344, 0]
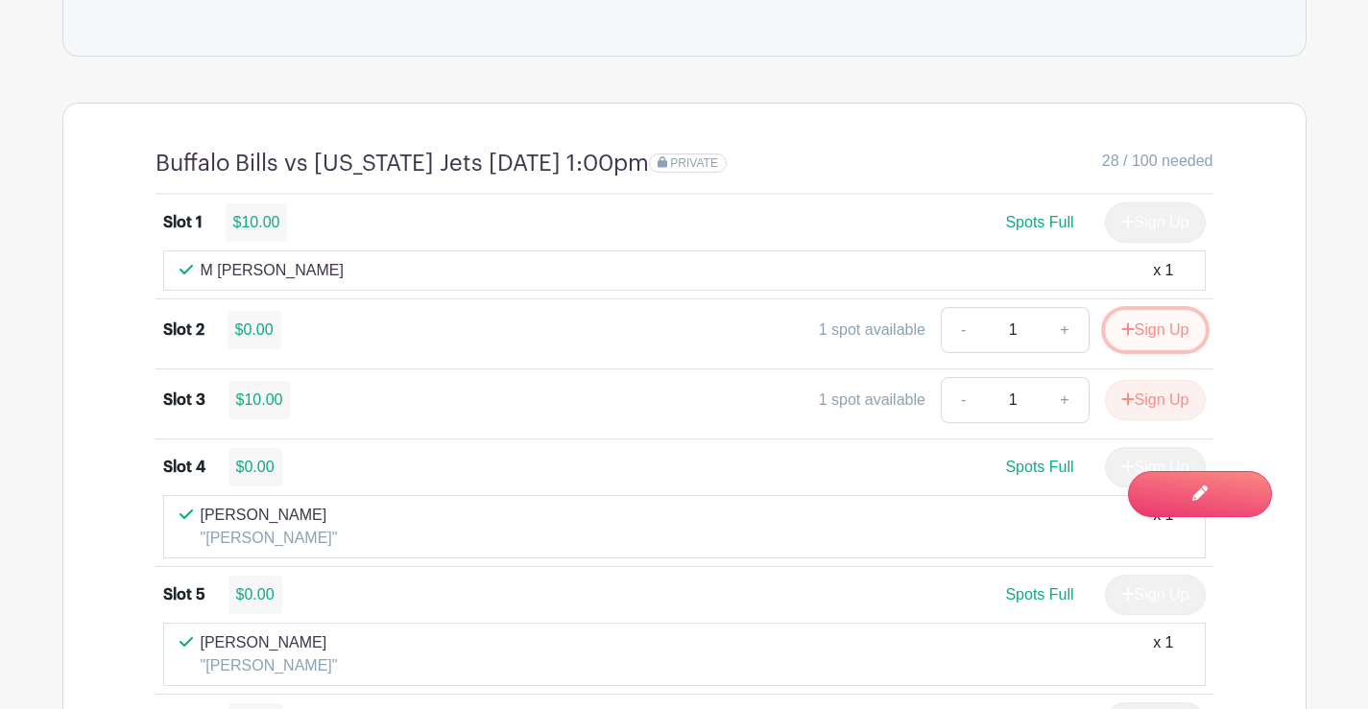
click at [1171, 338] on button "Sign Up" at bounding box center [1155, 330] width 101 height 40
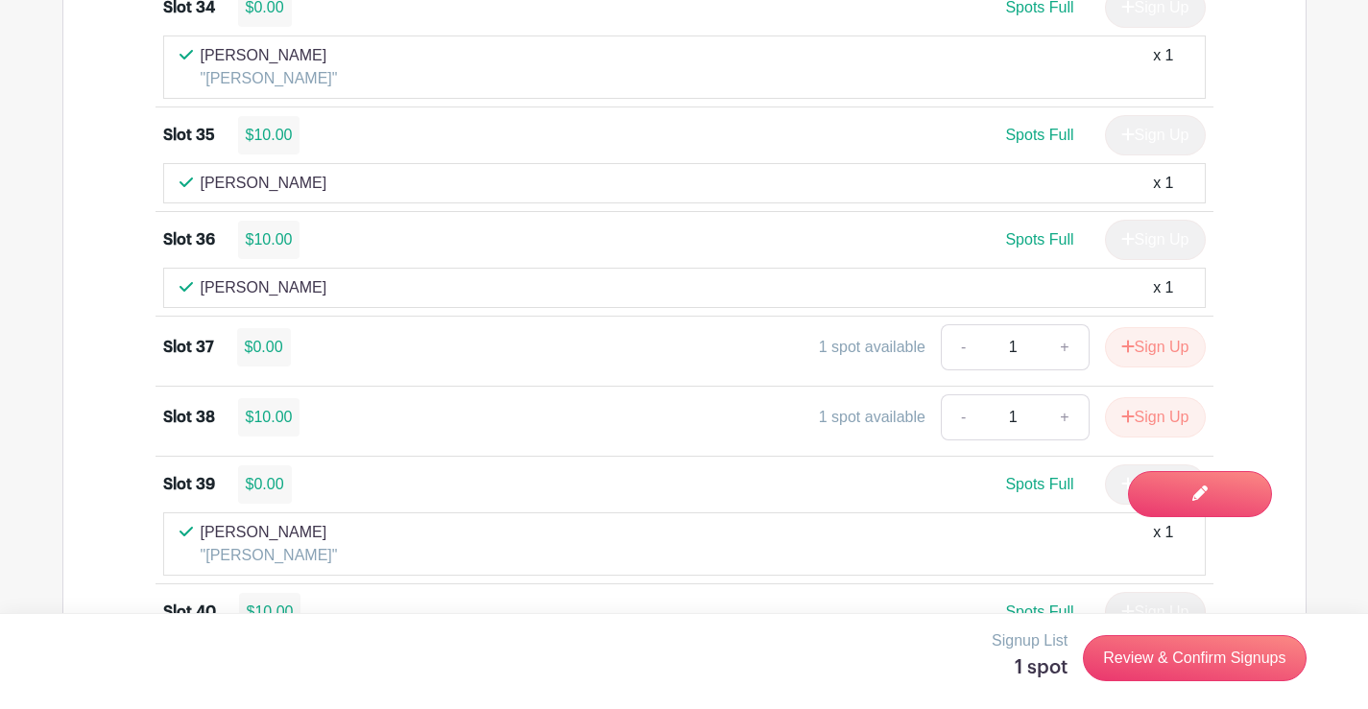
scroll to position [5284, 0]
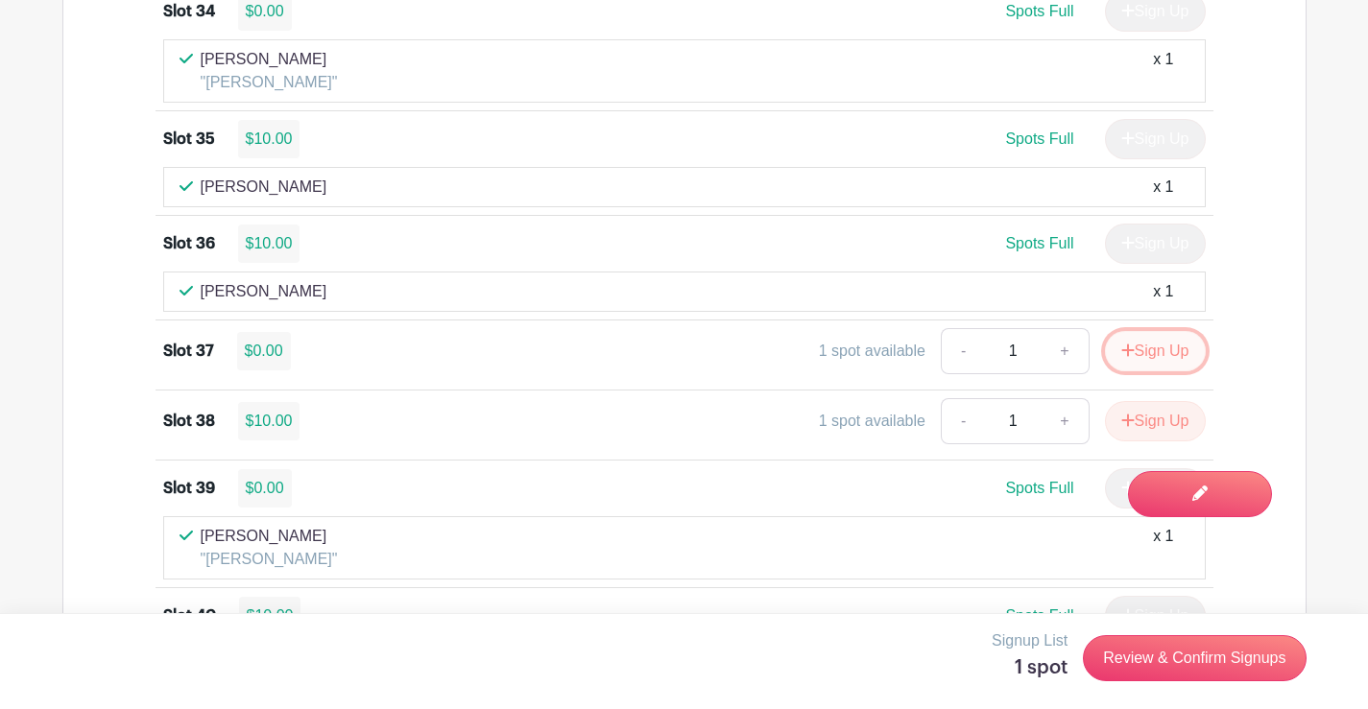
click at [1166, 355] on button "Sign Up" at bounding box center [1155, 351] width 101 height 40
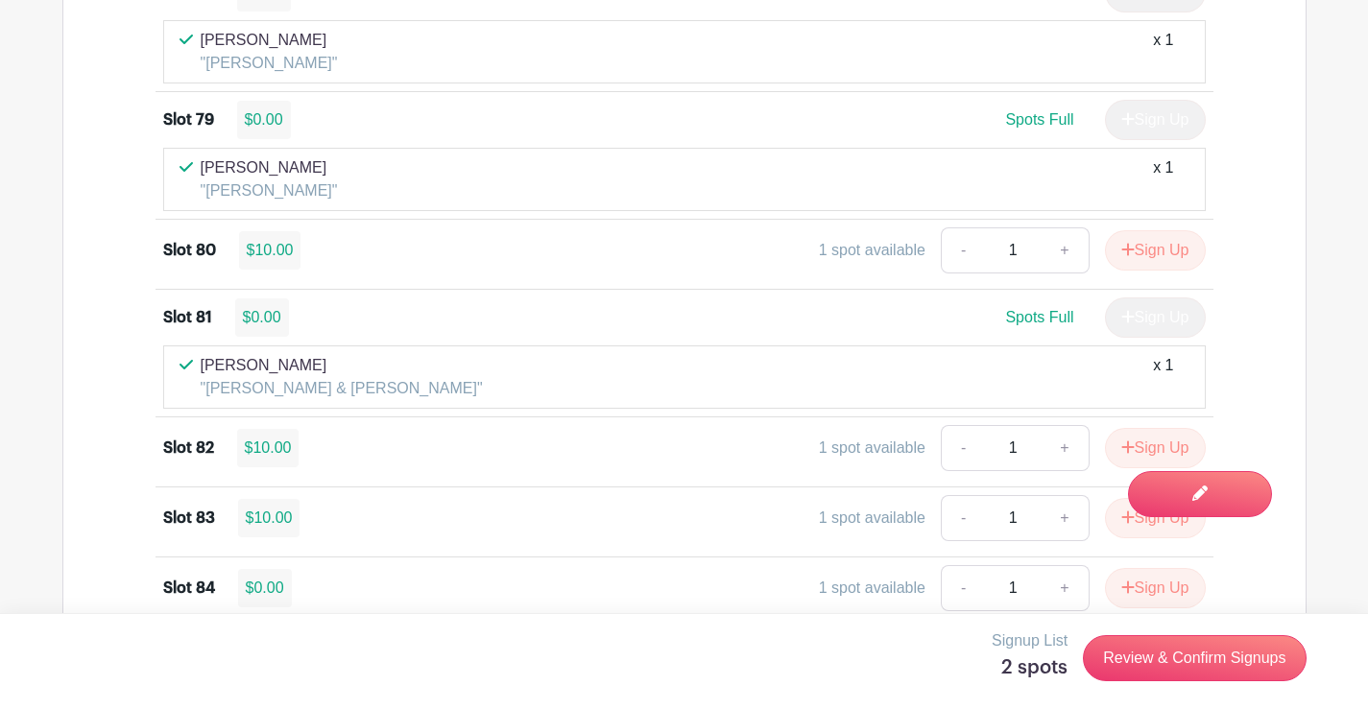
scroll to position [10372, 0]
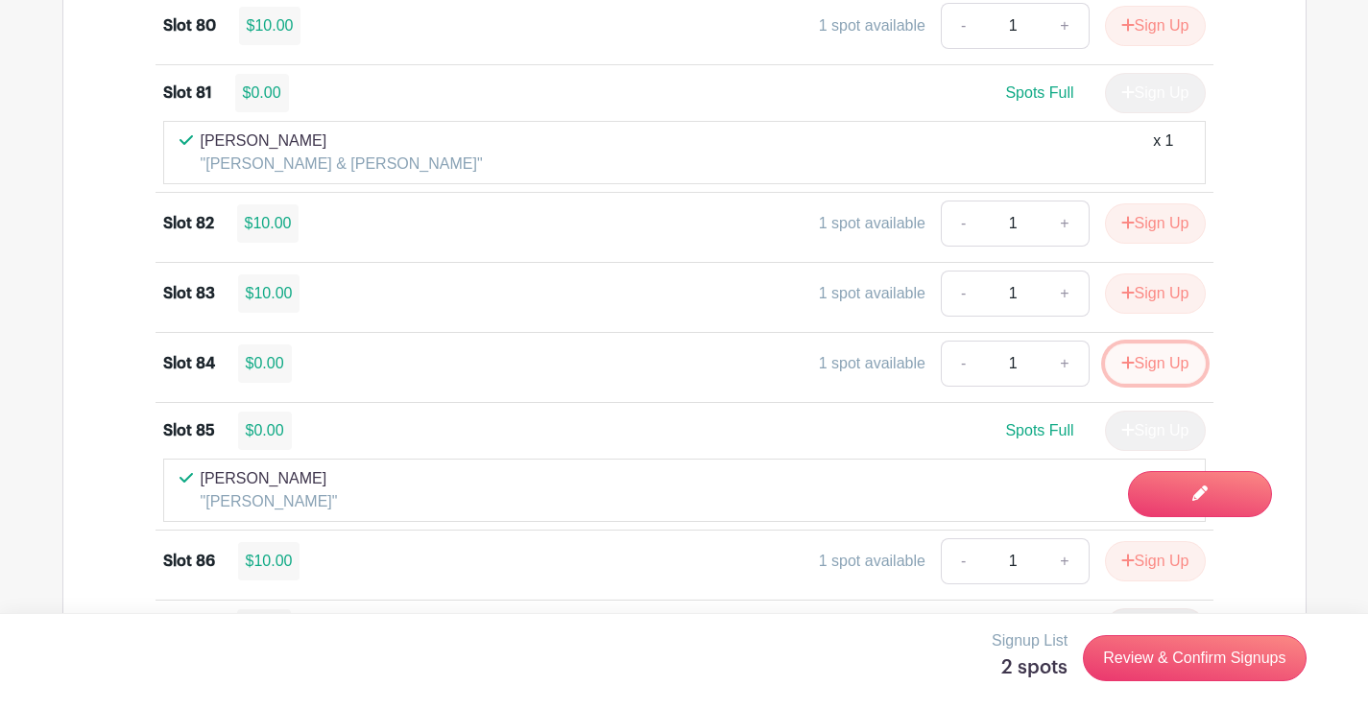
click at [1129, 366] on icon "submit" at bounding box center [1127, 362] width 13 height 15
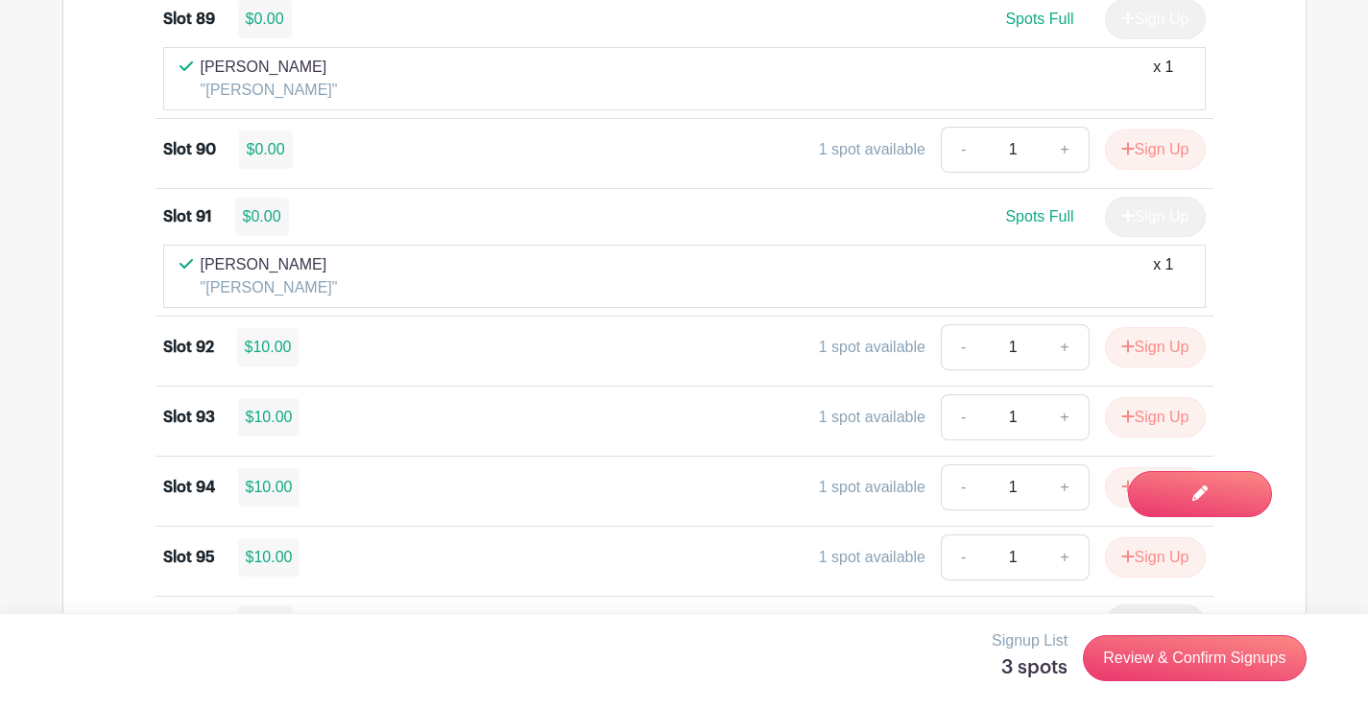
scroll to position [11236, 0]
click at [1139, 152] on button "Sign Up" at bounding box center [1155, 151] width 101 height 40
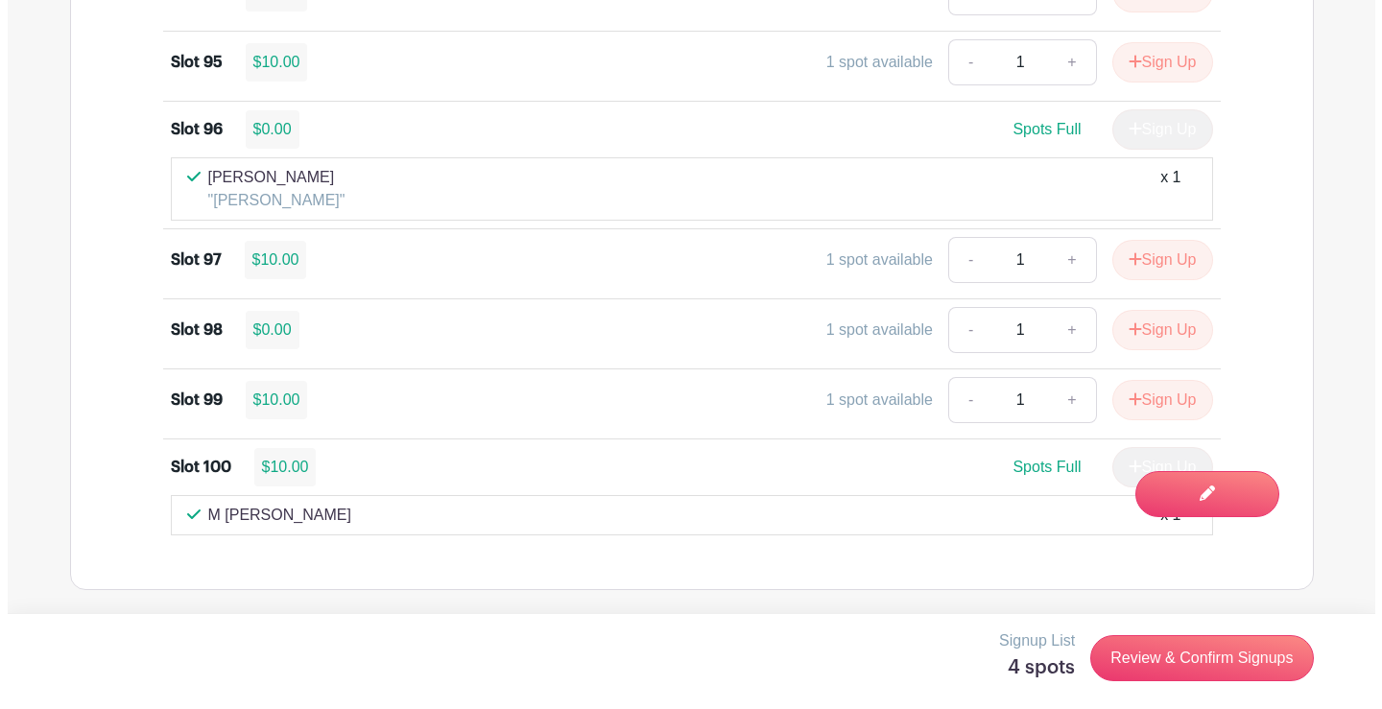
scroll to position [11733, 0]
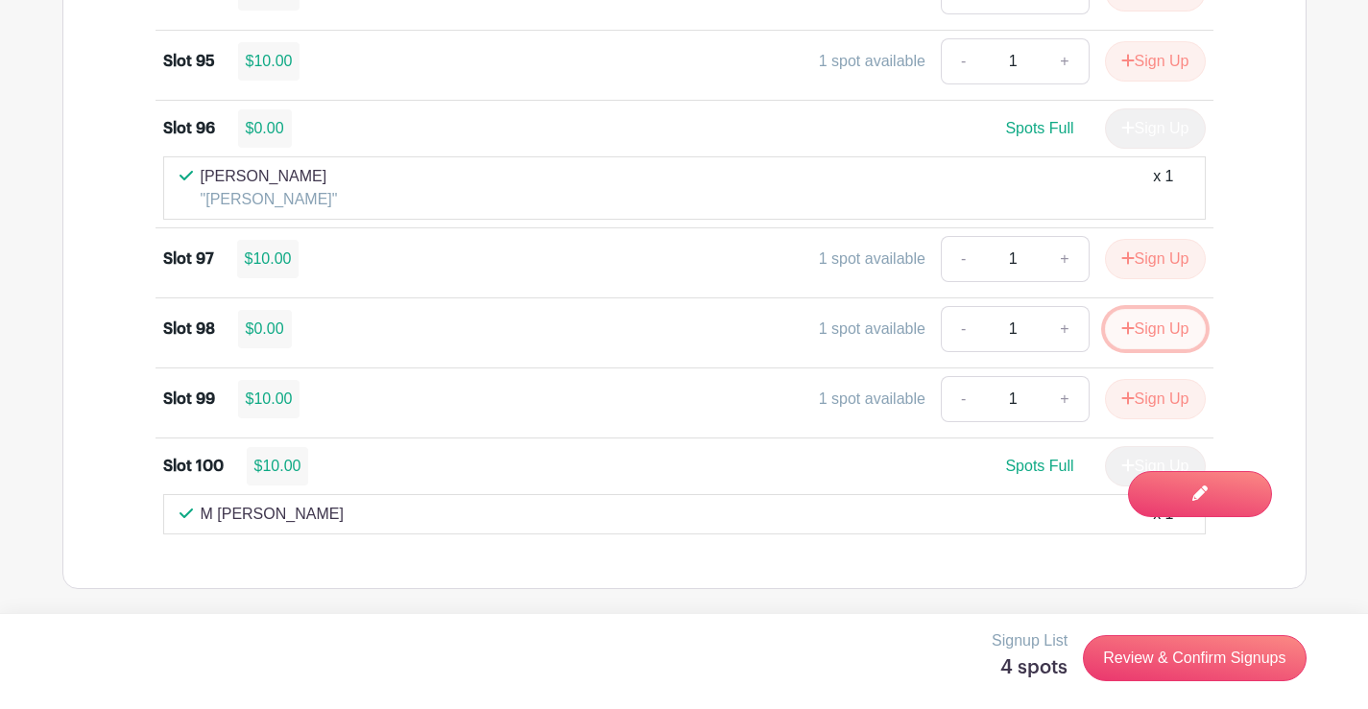
click at [1180, 332] on button "Sign Up" at bounding box center [1155, 329] width 101 height 40
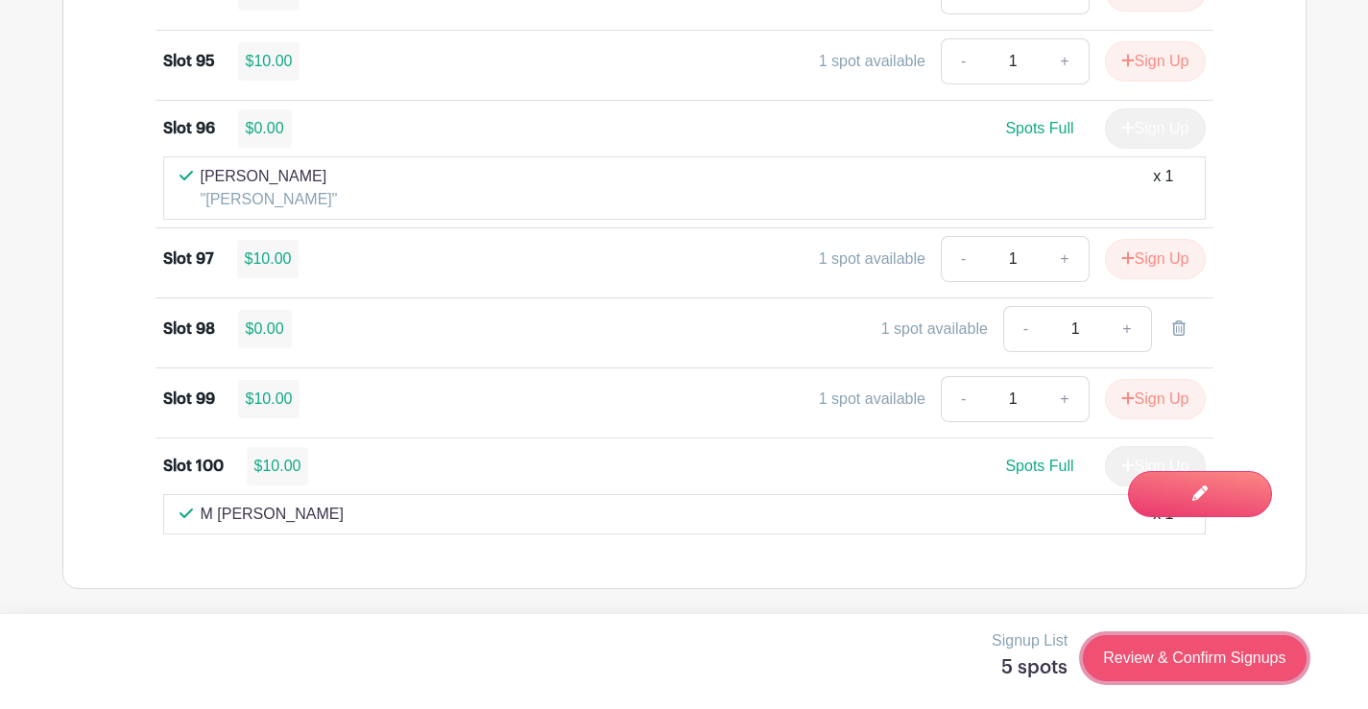
click at [1128, 661] on link "Review & Confirm Signups" at bounding box center [1194, 658] width 223 height 46
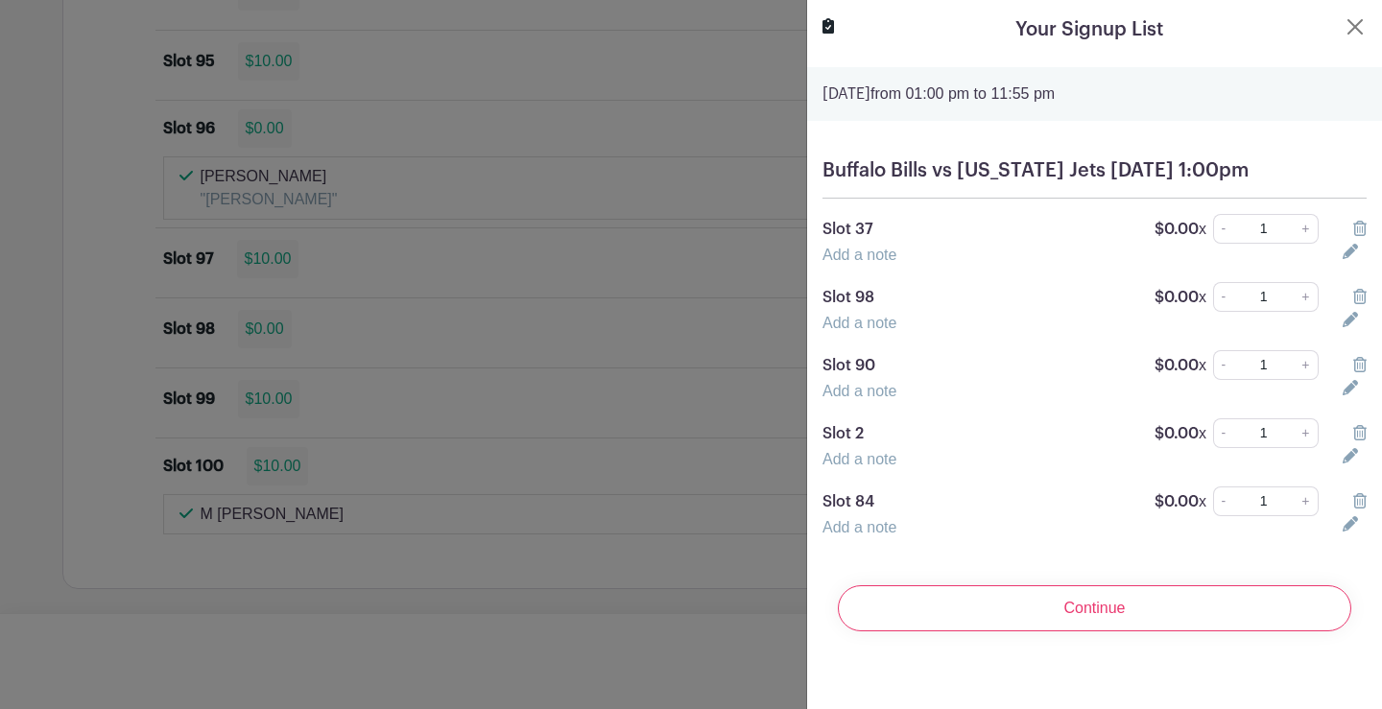
click at [867, 263] on link "Add a note" at bounding box center [860, 255] width 74 height 16
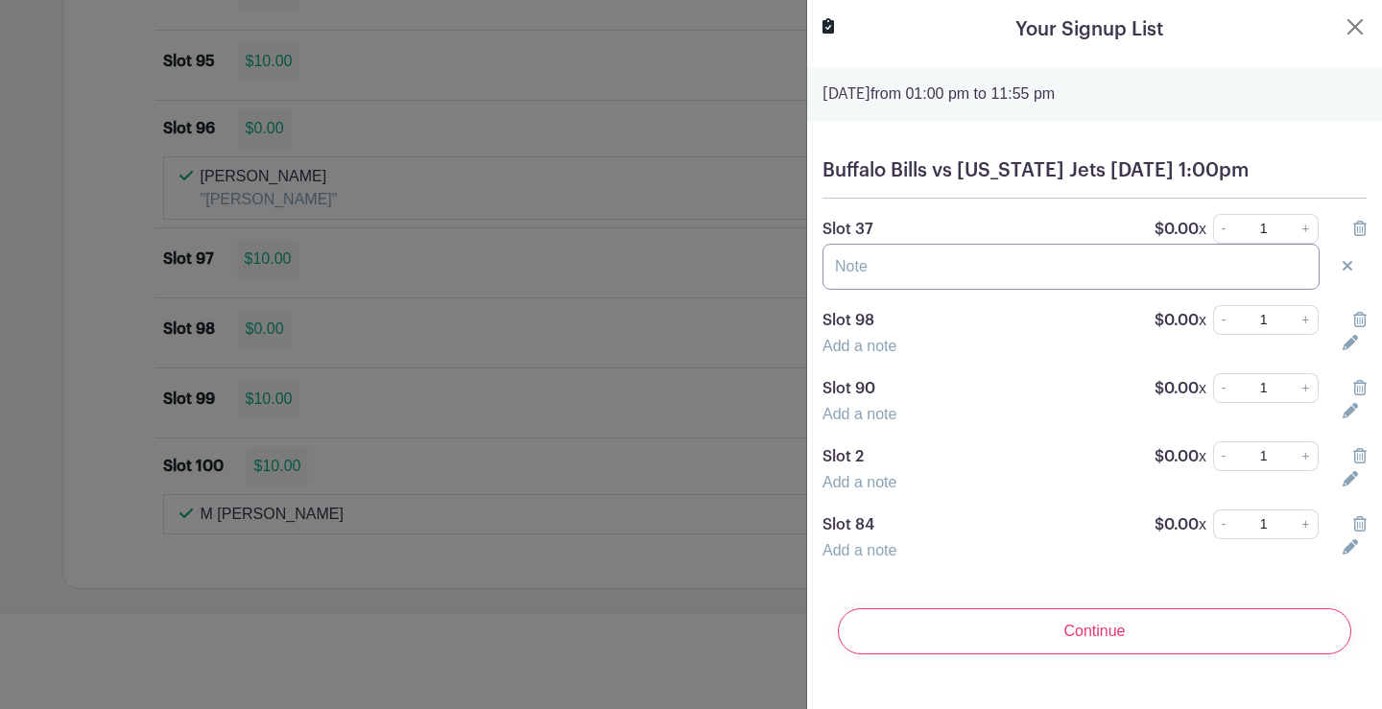
click at [873, 287] on input "text" at bounding box center [1071, 267] width 497 height 46
type input "Sue Jeff"
click at [861, 354] on link "Add a note" at bounding box center [860, 346] width 74 height 16
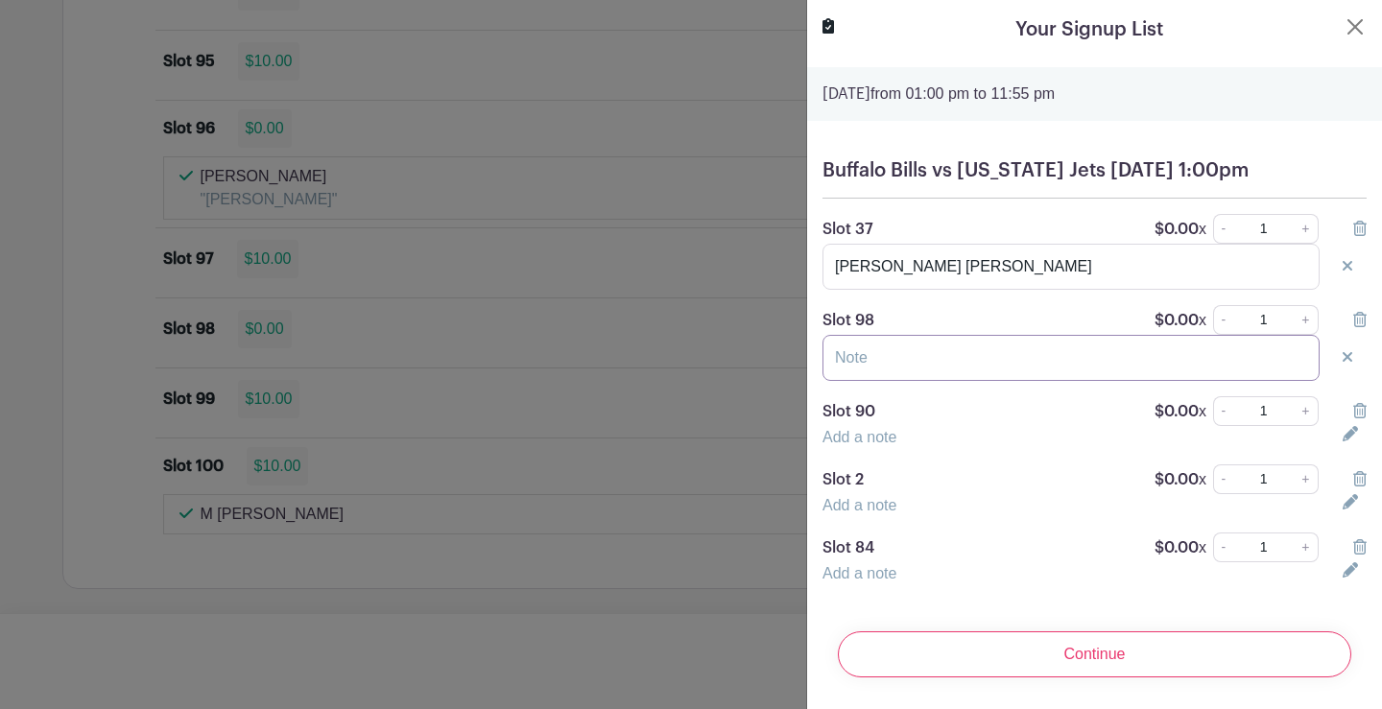
click at [862, 372] on input "text" at bounding box center [1071, 358] width 497 height 46
type input "Adrianne Ceglia"
click at [876, 445] on link "Add a note" at bounding box center [860, 437] width 74 height 16
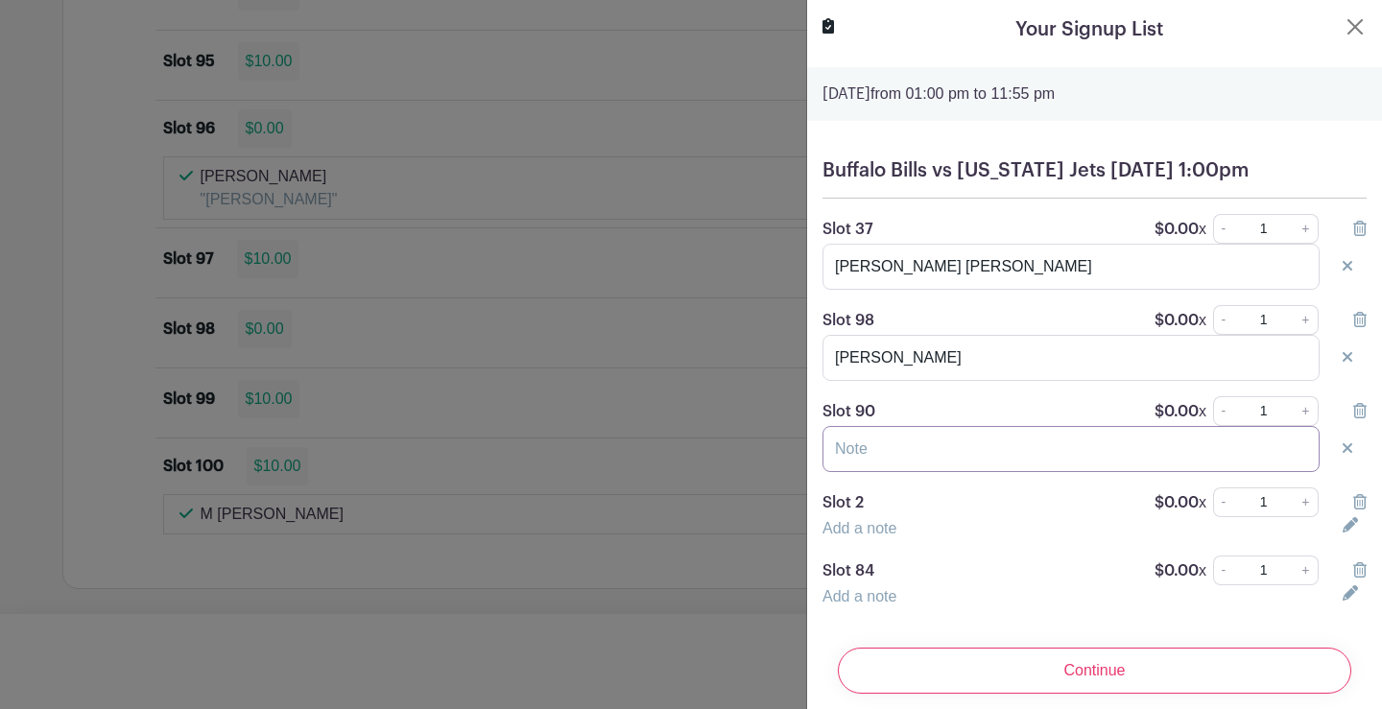
click at [938, 472] on input "text" at bounding box center [1071, 449] width 497 height 46
type input "Shawn Fitzpatrick"
click at [847, 537] on link "Add a note" at bounding box center [860, 528] width 74 height 16
click at [853, 558] on input "text" at bounding box center [1071, 540] width 497 height 46
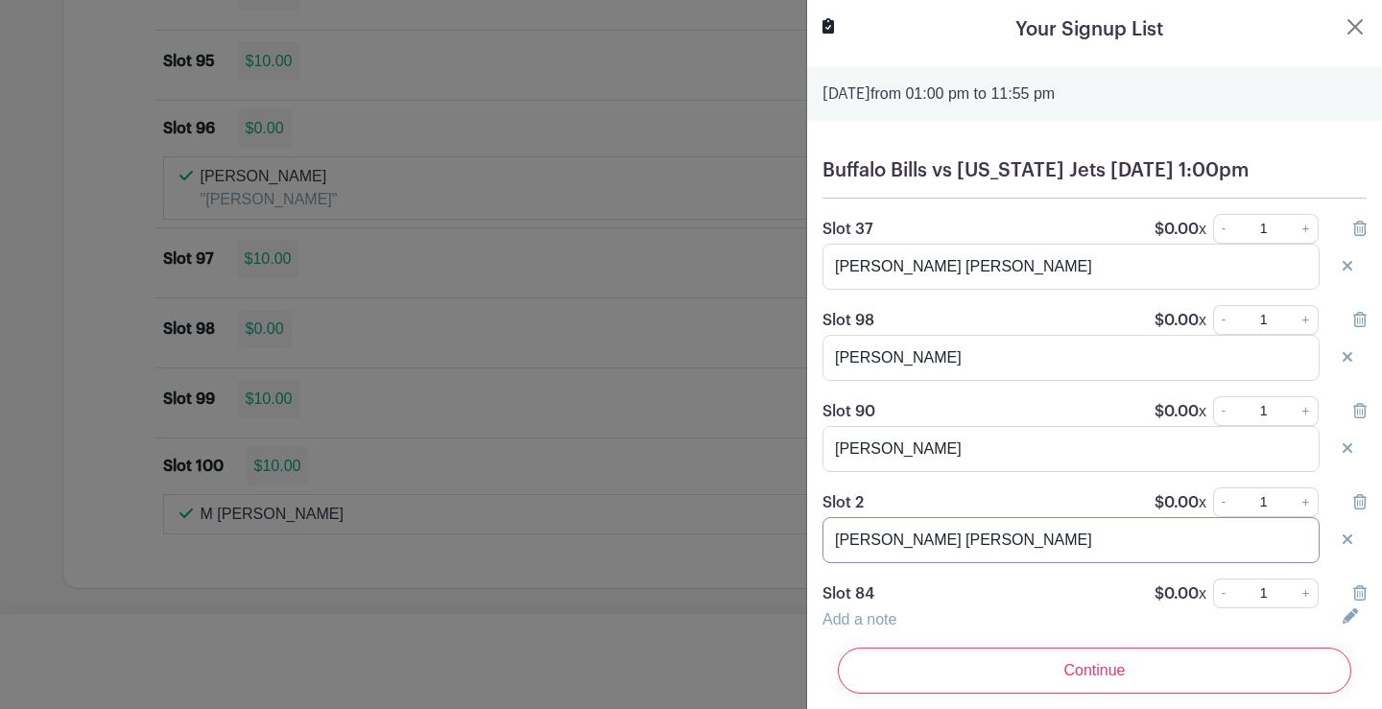
scroll to position [83, 0]
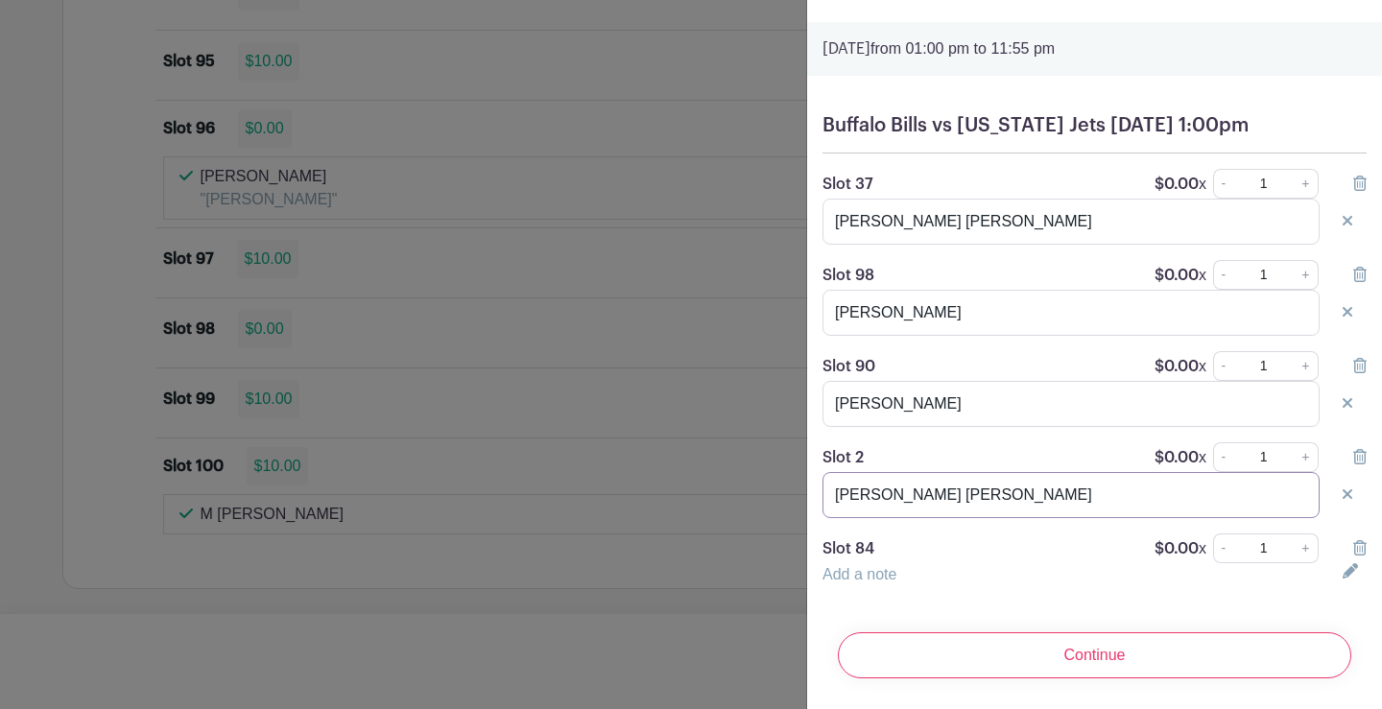
type input "Sue Jeff"
click at [866, 566] on link "Add a note" at bounding box center [860, 574] width 74 height 16
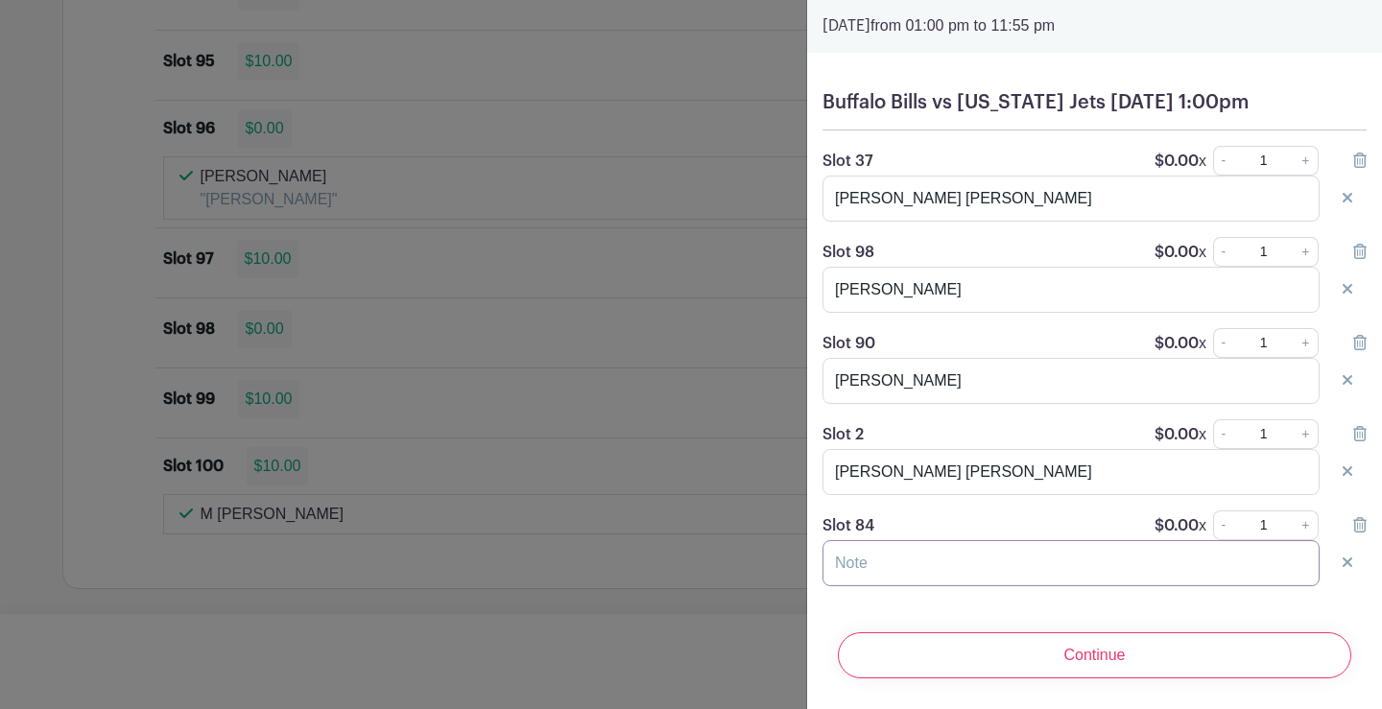
click at [867, 561] on input "text" at bounding box center [1071, 563] width 497 height 46
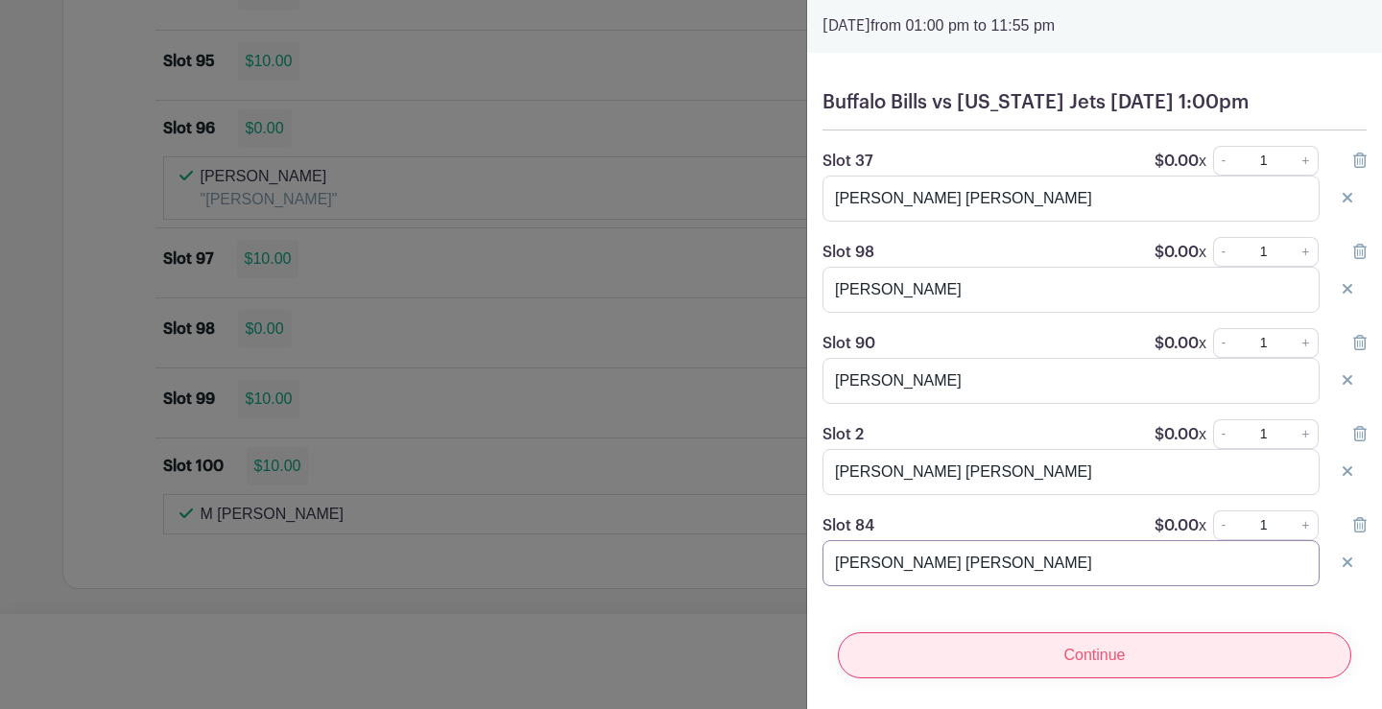
type input "Sue Jeff"
click at [1077, 659] on input "Continue" at bounding box center [1094, 655] width 513 height 46
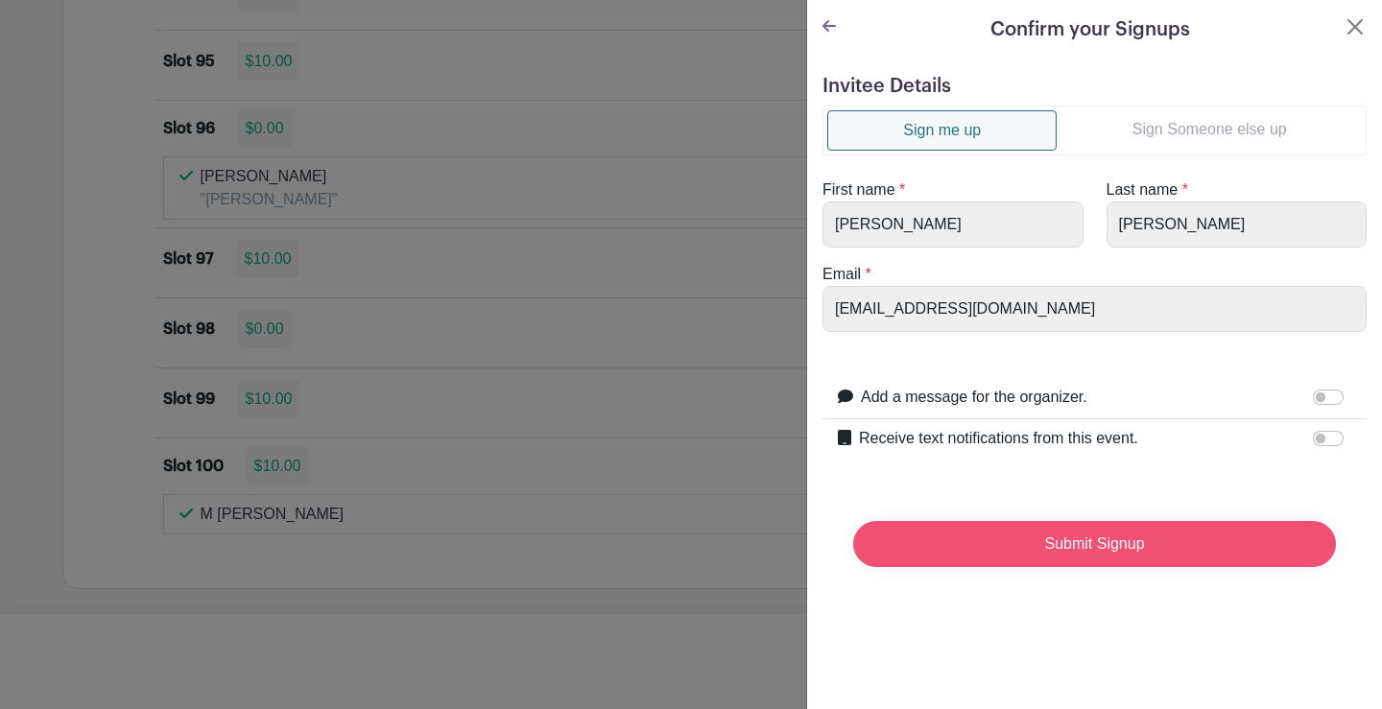
click at [1063, 535] on input "Submit Signup" at bounding box center [1094, 544] width 483 height 46
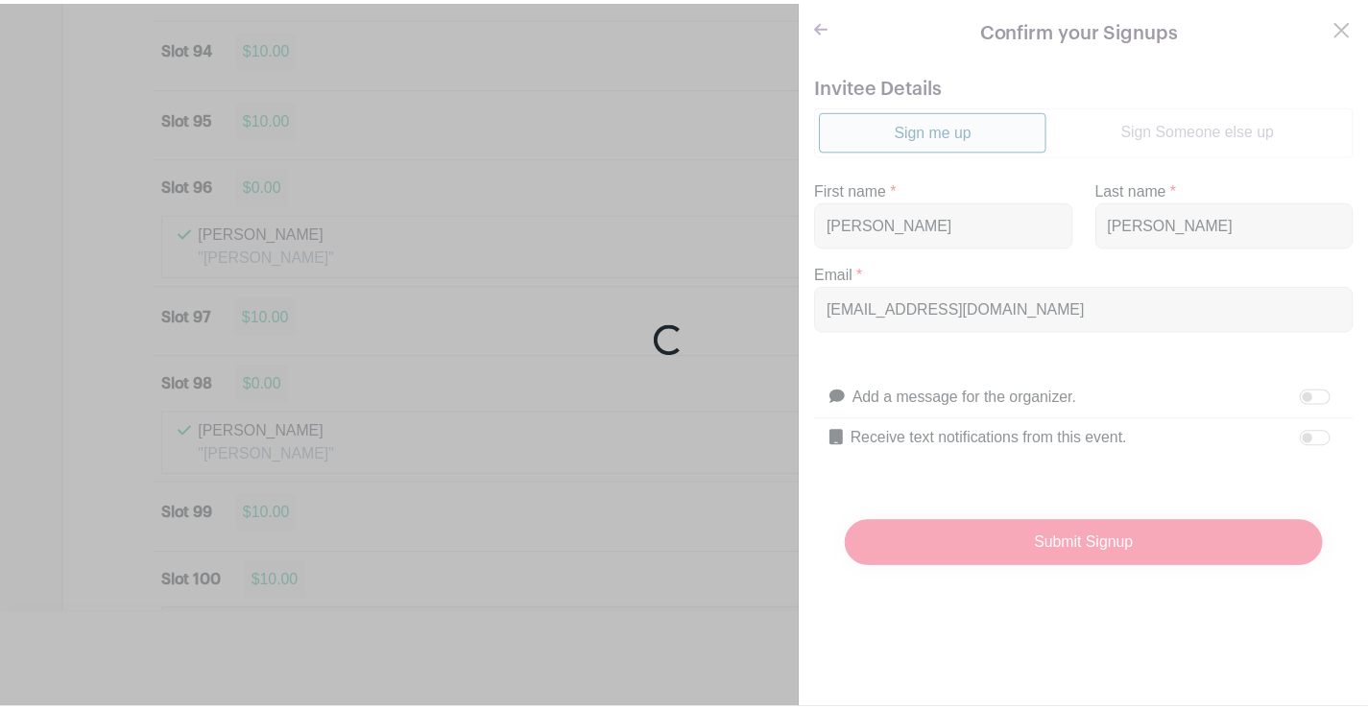
scroll to position [11963, 0]
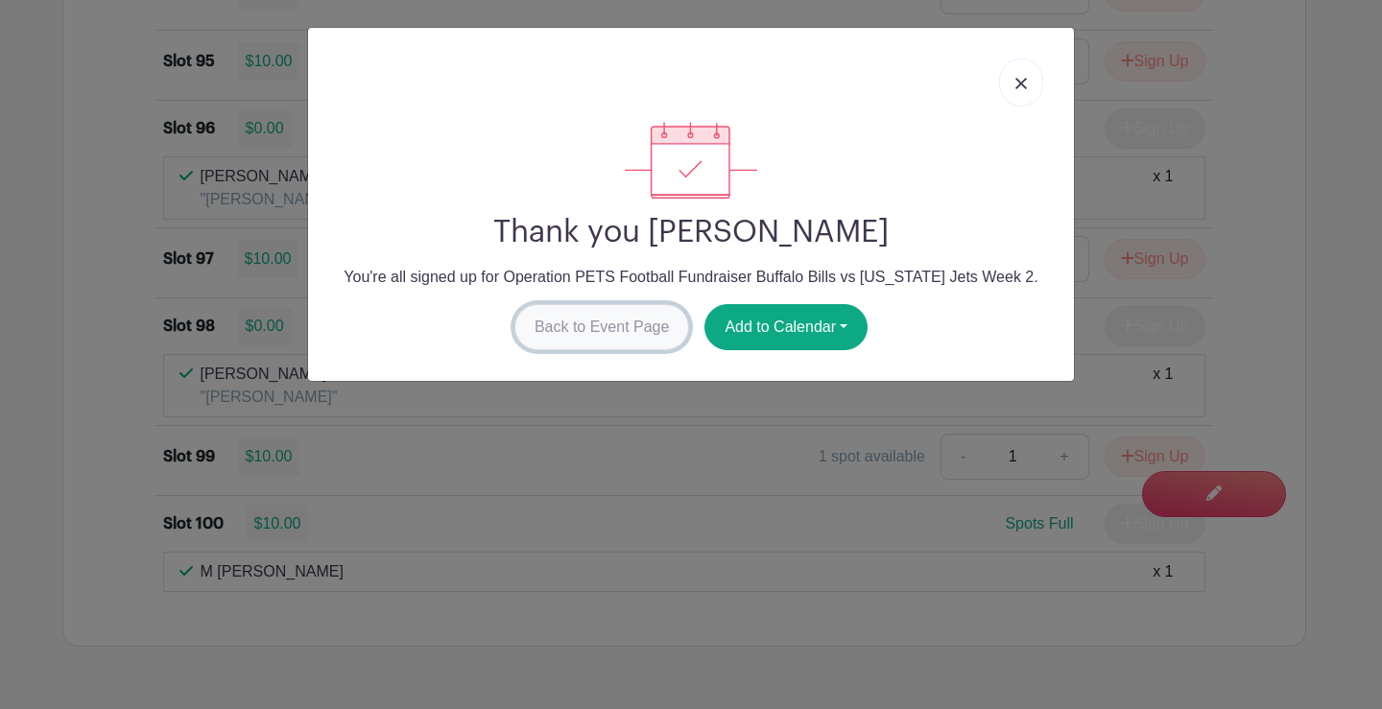
click at [555, 329] on link "Back to Event Page" at bounding box center [602, 327] width 176 height 46
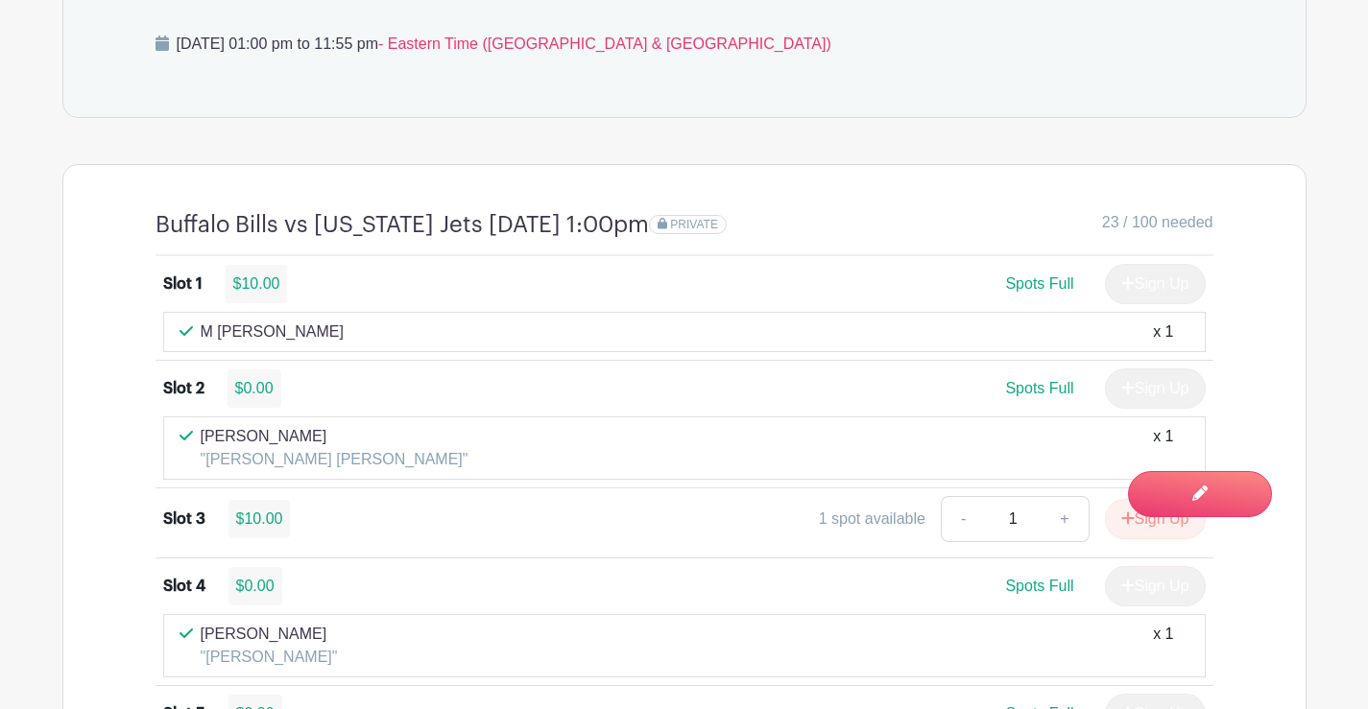
scroll to position [0, 0]
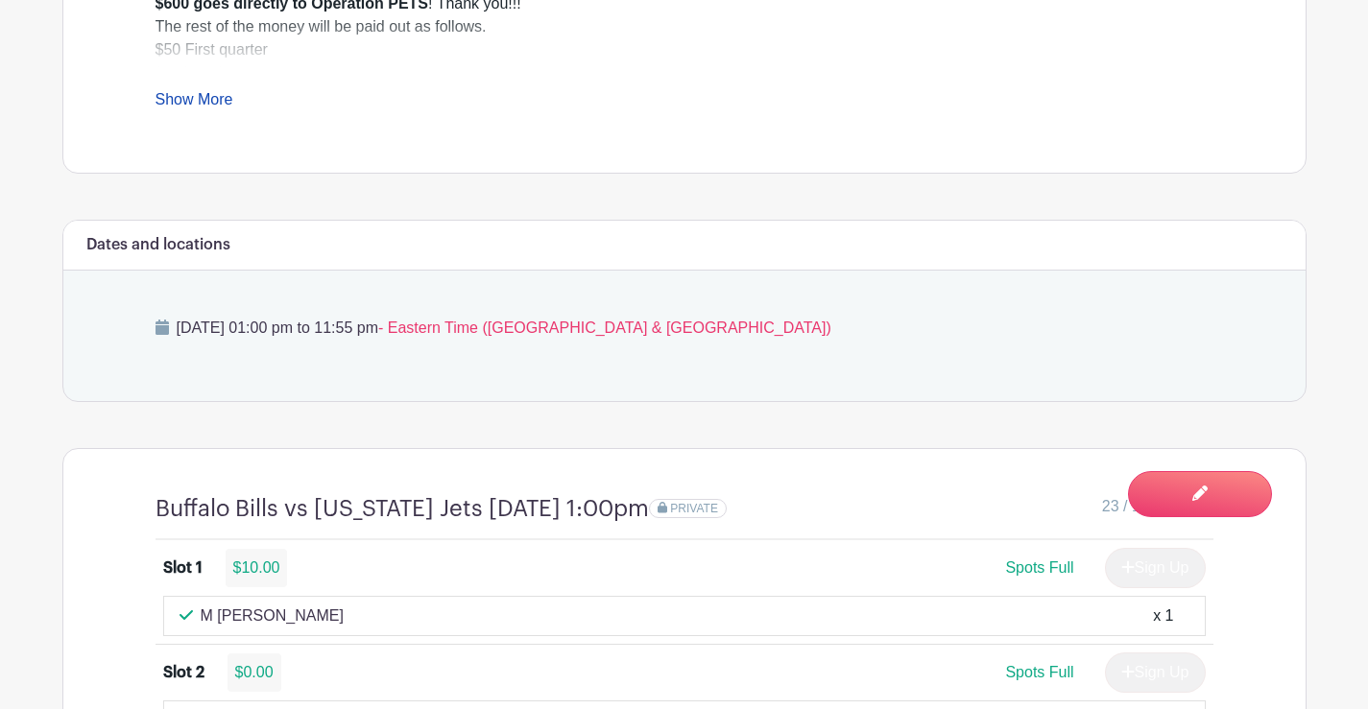
scroll to position [1056, 0]
